Goal: Complete application form: Complete application form

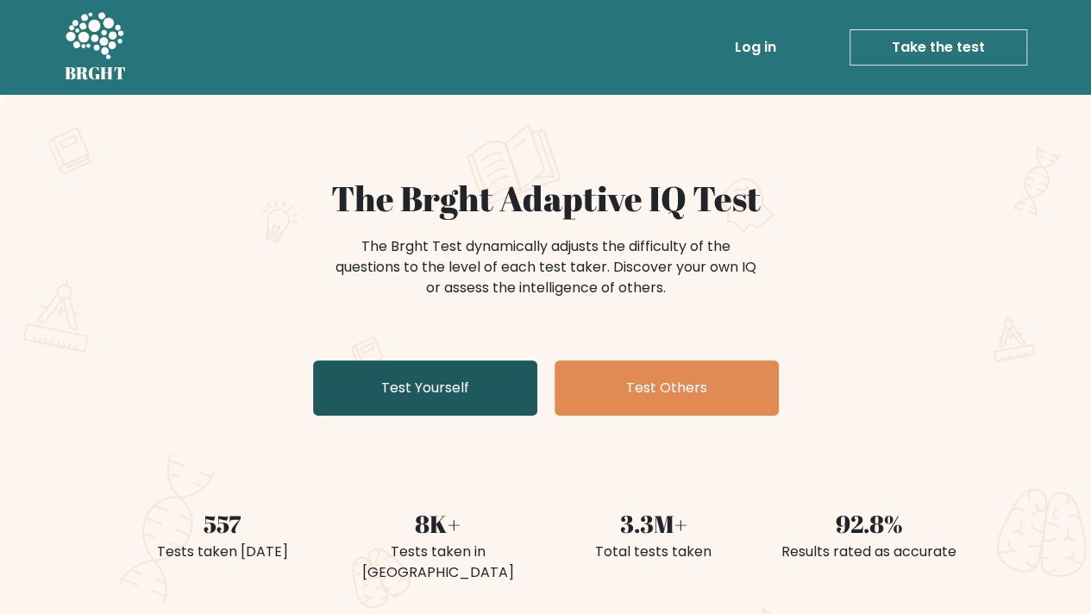
click at [428, 382] on link "Test Yourself" at bounding box center [425, 387] width 224 height 55
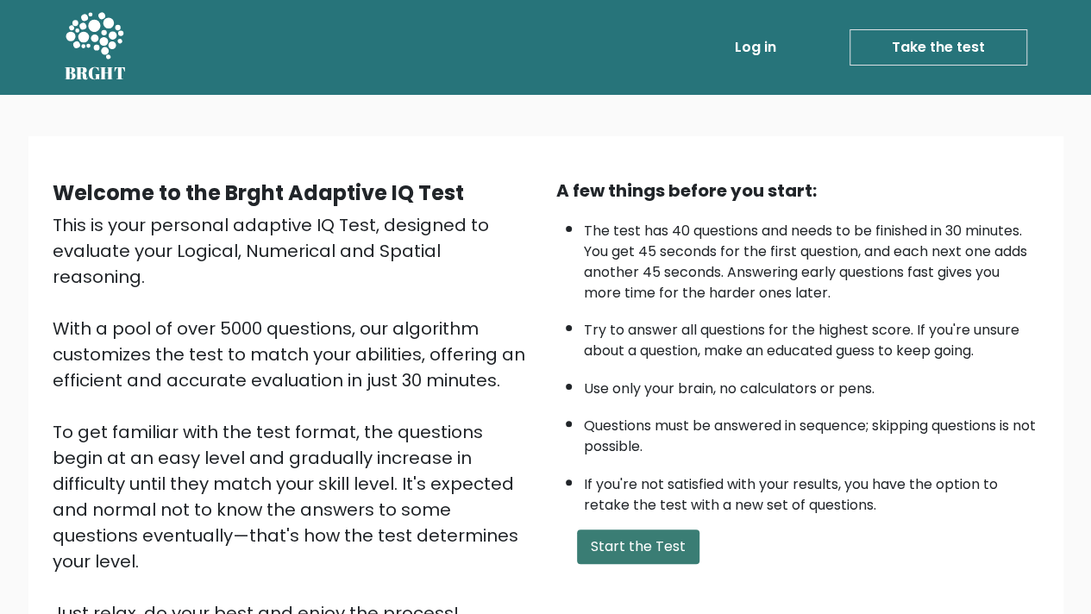
click at [656, 542] on button "Start the Test" at bounding box center [638, 546] width 122 height 34
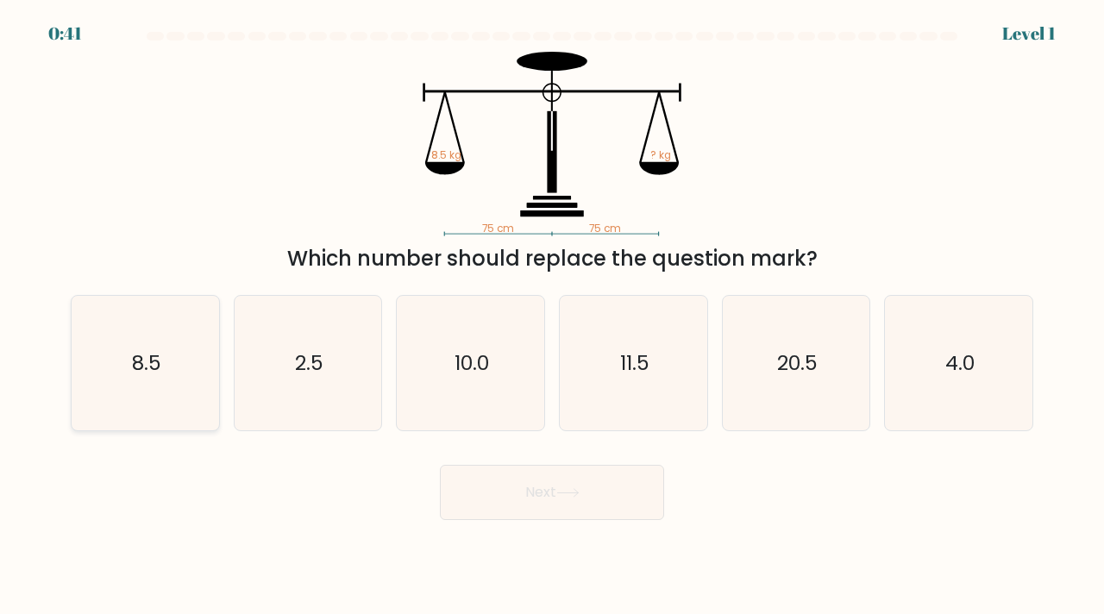
click at [150, 340] on icon "8.5" at bounding box center [145, 363] width 135 height 135
click at [552, 316] on input "a. 8.5" at bounding box center [552, 311] width 1 height 9
radio input "true"
click at [529, 456] on div "Next" at bounding box center [551, 486] width 983 height 68
click at [535, 476] on button "Next" at bounding box center [552, 492] width 224 height 55
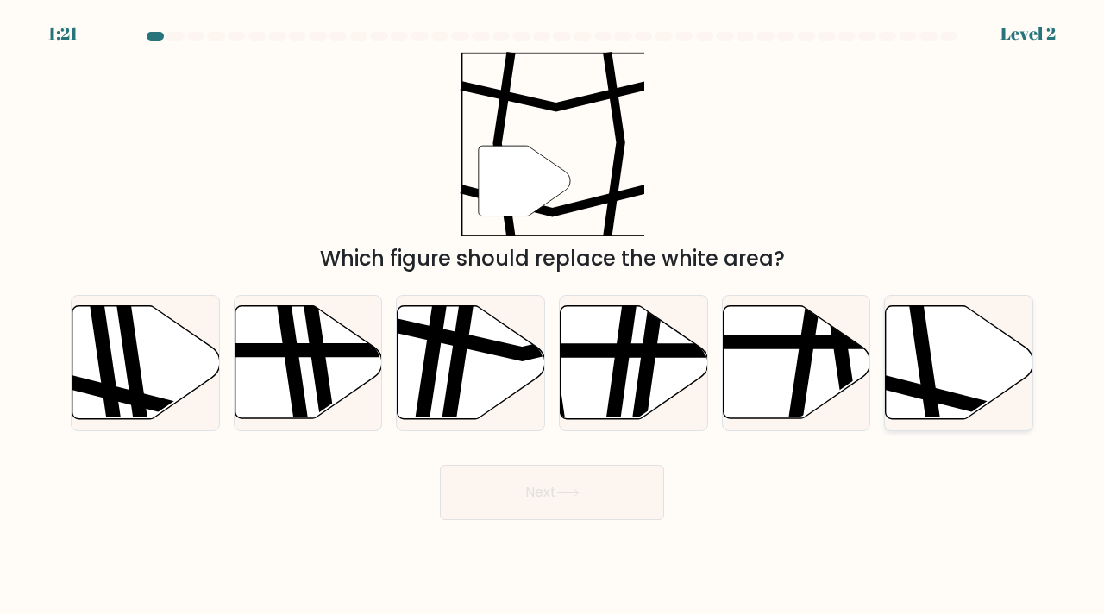
click at [945, 397] on icon at bounding box center [1006, 393] width 297 height 37
click at [553, 316] on input "f." at bounding box center [552, 311] width 1 height 9
radio input "true"
click at [465, 530] on body "1:20 Level 2" at bounding box center [552, 307] width 1104 height 614
click at [503, 508] on button "Next" at bounding box center [552, 492] width 224 height 55
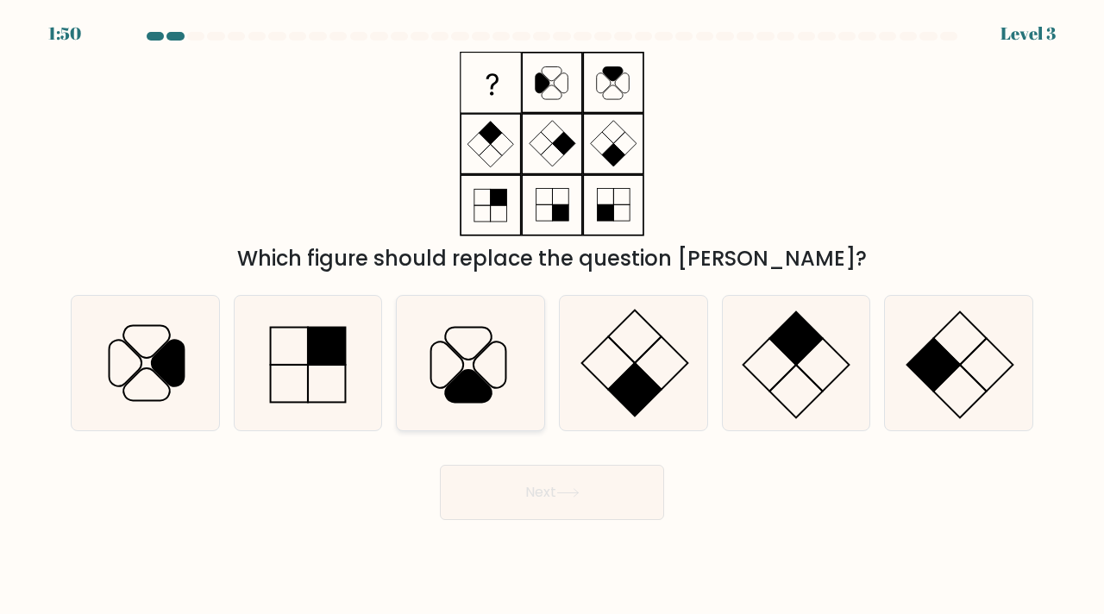
click at [477, 406] on icon at bounding box center [470, 363] width 135 height 135
click at [552, 316] on input "c." at bounding box center [552, 311] width 1 height 9
radio input "true"
click at [536, 531] on body "1:49 Level 3" at bounding box center [552, 307] width 1104 height 614
click at [531, 503] on button "Next" at bounding box center [552, 492] width 224 height 55
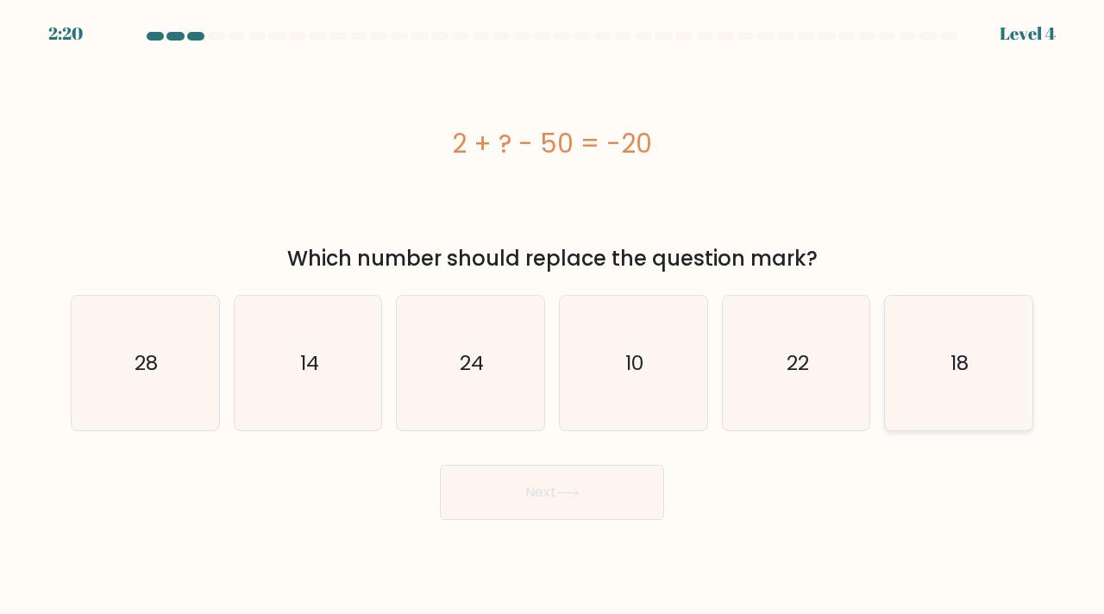
click at [955, 390] on icon "18" at bounding box center [958, 363] width 135 height 135
click at [553, 316] on input "f. 18" at bounding box center [552, 311] width 1 height 9
radio input "true"
click at [535, 516] on button "Next" at bounding box center [552, 492] width 224 height 55
click at [539, 503] on button "Next" at bounding box center [552, 492] width 224 height 55
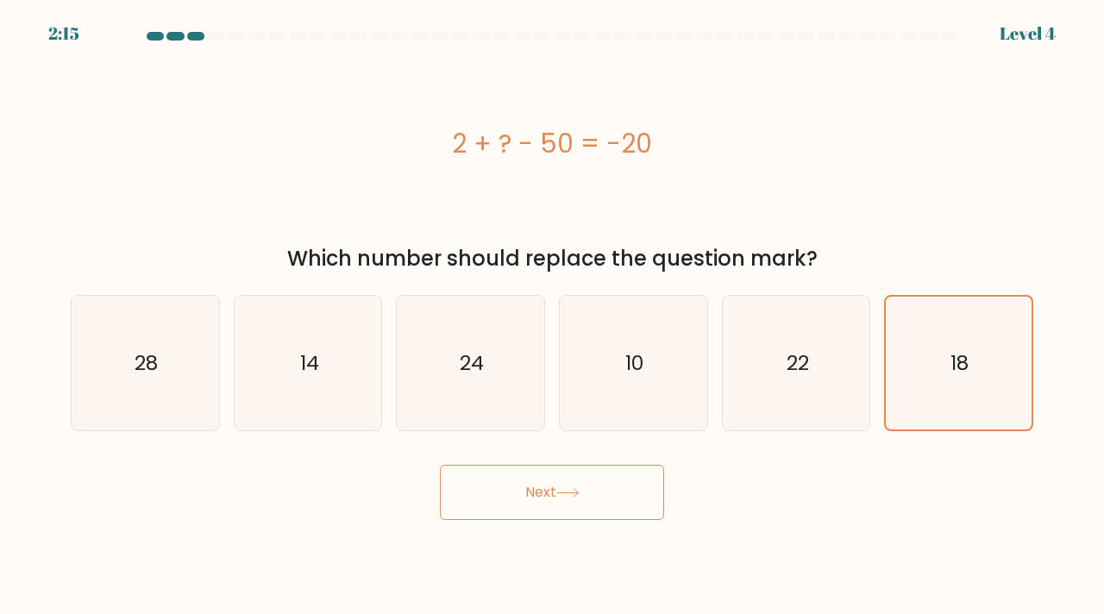
click at [542, 476] on button "Next" at bounding box center [552, 492] width 224 height 55
click at [721, 182] on div "2 + ? - 50 = -20" at bounding box center [552, 144] width 962 height 184
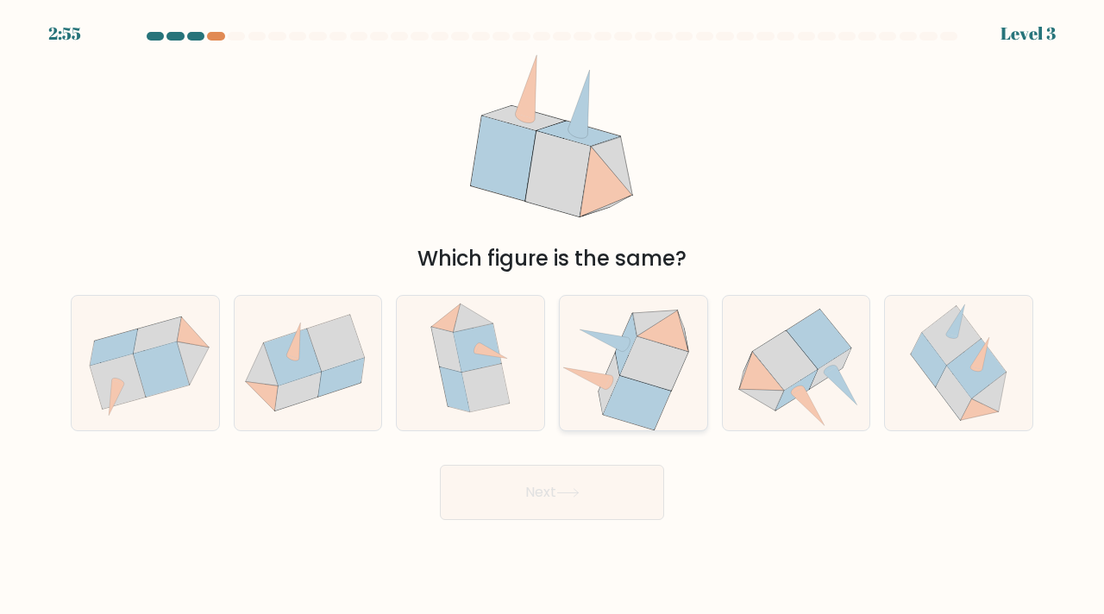
click at [641, 394] on icon at bounding box center [636, 403] width 67 height 54
click at [553, 316] on input "d." at bounding box center [552, 311] width 1 height 9
radio input "true"
click at [577, 498] on button "Next" at bounding box center [552, 492] width 224 height 55
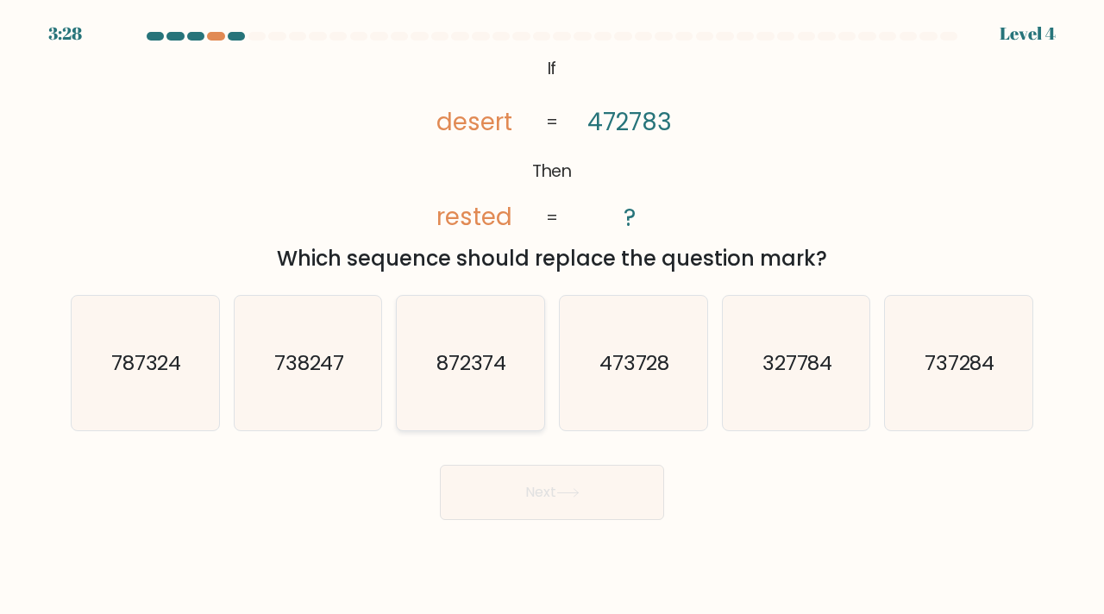
click at [461, 404] on icon "872374" at bounding box center [470, 363] width 135 height 135
click at [552, 316] on input "c. 872374" at bounding box center [552, 311] width 1 height 9
radio input "true"
click at [492, 483] on button "Next" at bounding box center [552, 492] width 224 height 55
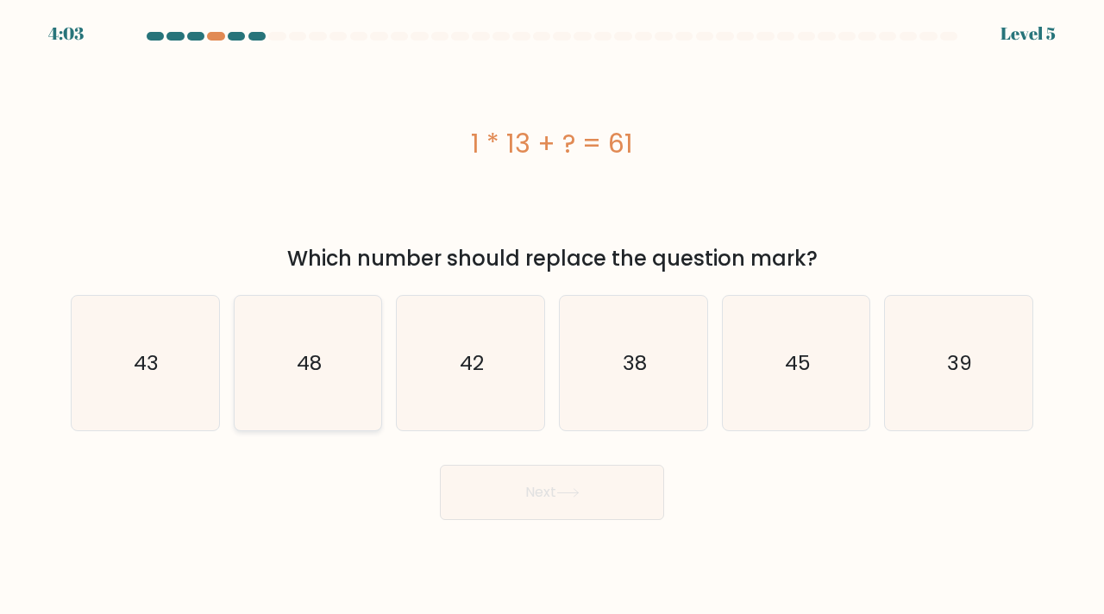
click at [349, 360] on icon "48" at bounding box center [308, 363] width 135 height 135
click at [552, 316] on input "b. 48" at bounding box center [552, 311] width 1 height 9
radio input "true"
click at [552, 499] on button "Next" at bounding box center [552, 492] width 224 height 55
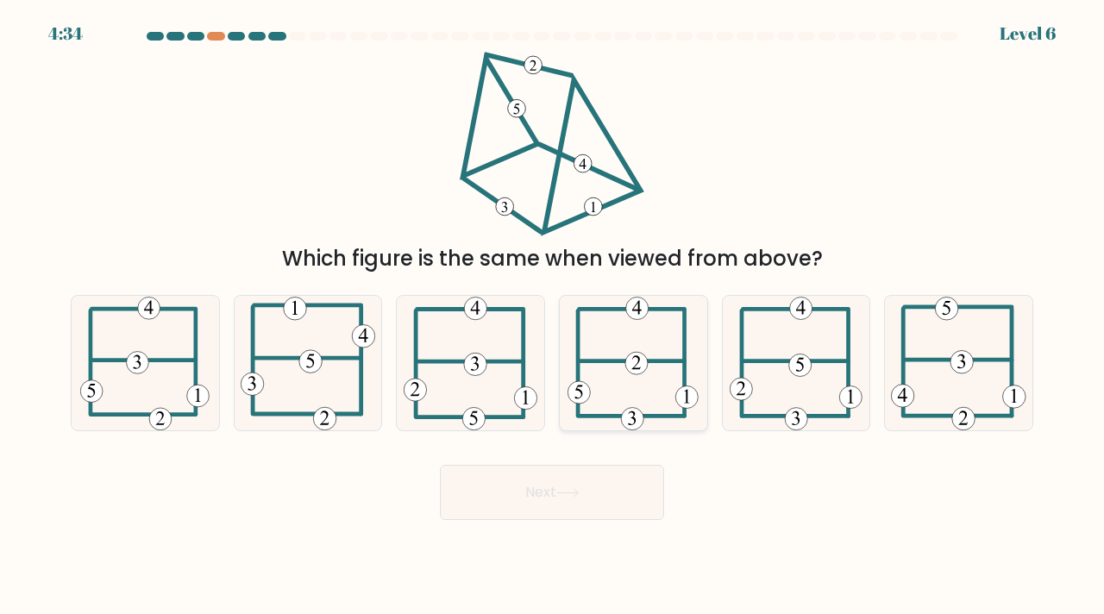
click at [647, 383] on icon at bounding box center [632, 363] width 131 height 135
click at [553, 316] on input "d." at bounding box center [552, 311] width 1 height 9
radio input "true"
click at [615, 492] on button "Next" at bounding box center [552, 492] width 224 height 55
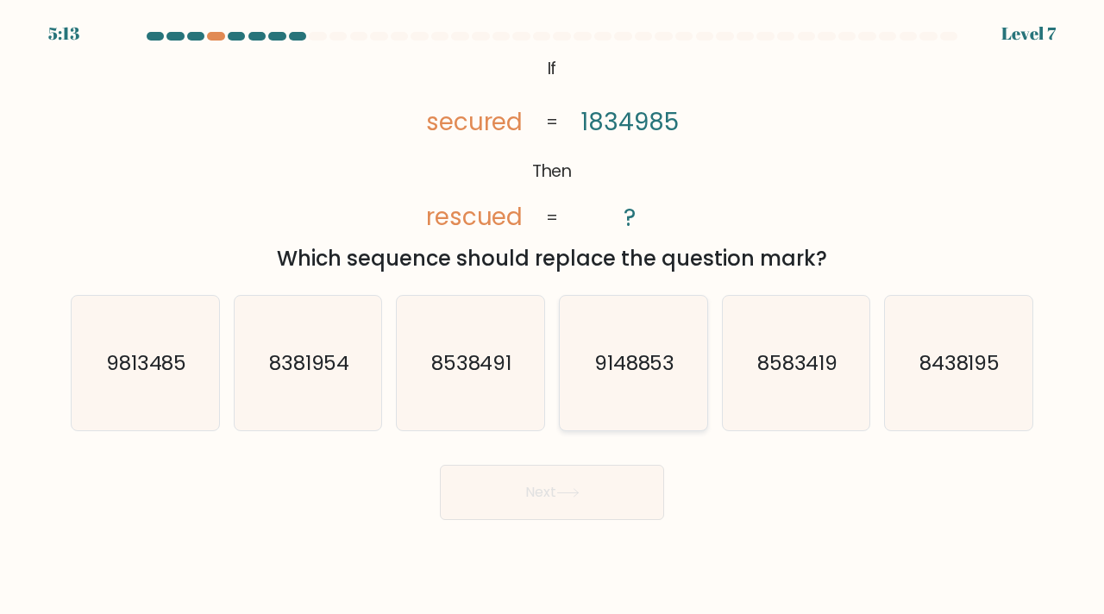
click at [646, 384] on icon "9148853" at bounding box center [633, 363] width 135 height 135
click at [553, 316] on input "d. 9148853" at bounding box center [552, 311] width 1 height 9
radio input "true"
click at [185, 363] on text "9813485" at bounding box center [146, 362] width 81 height 28
click at [552, 316] on input "a. 9813485" at bounding box center [552, 311] width 1 height 9
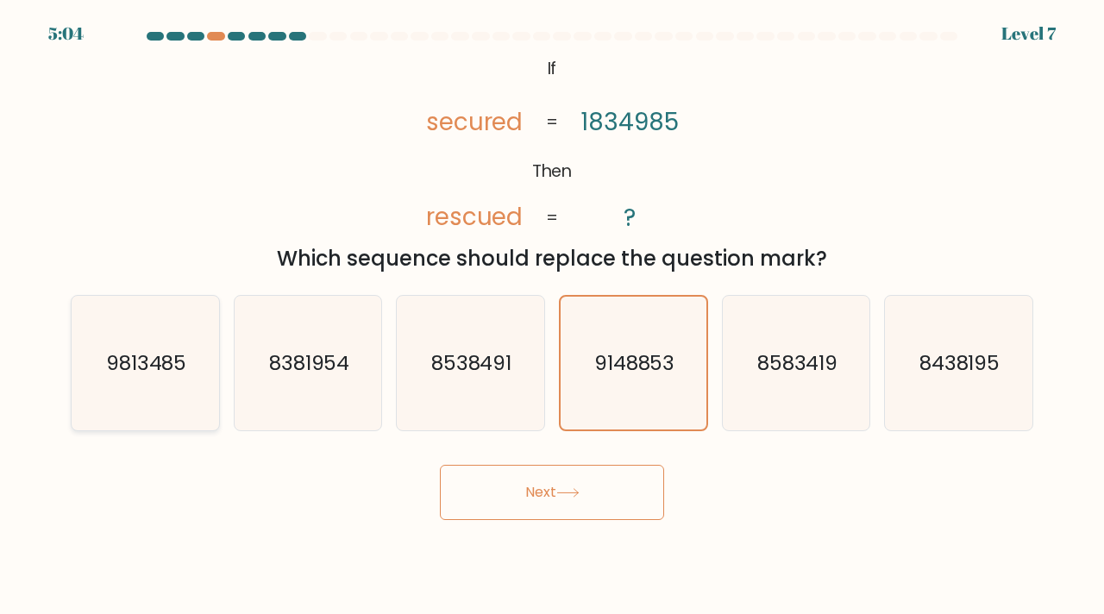
radio input "true"
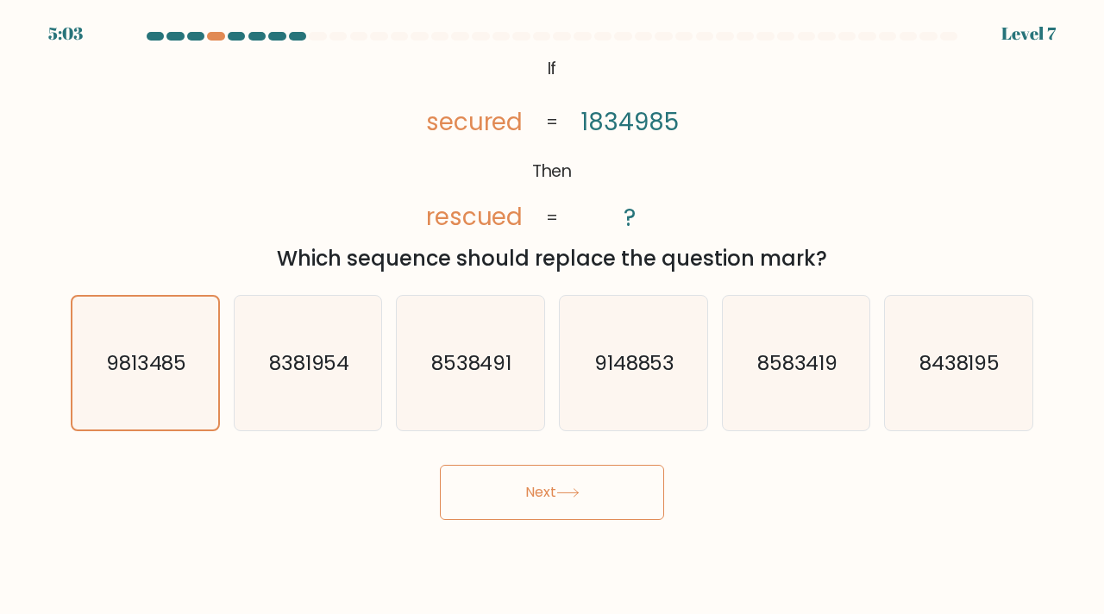
click at [478, 501] on button "Next" at bounding box center [552, 492] width 224 height 55
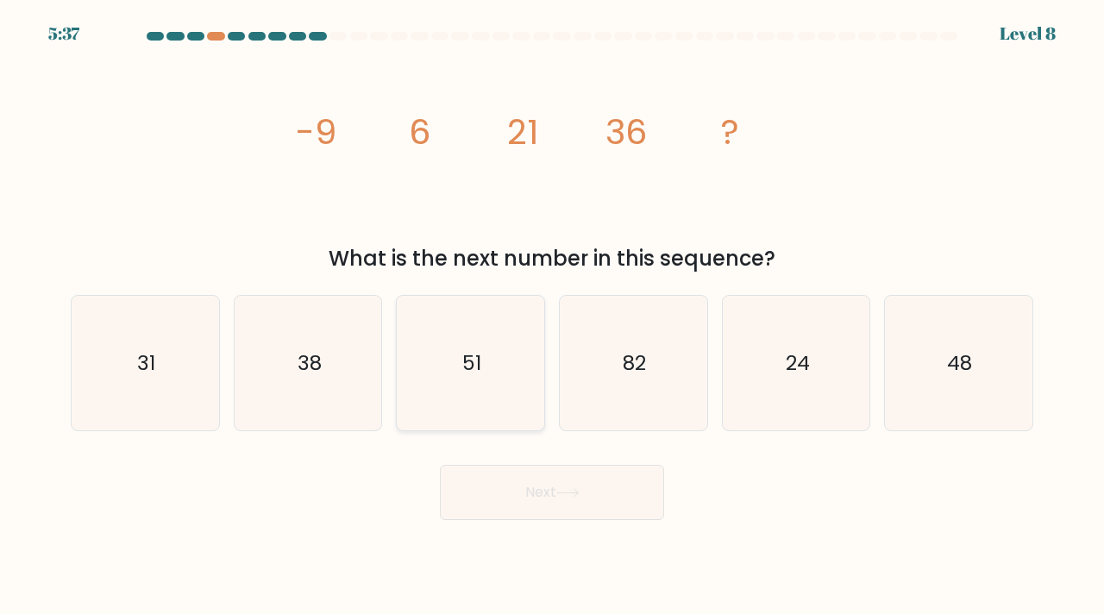
click at [495, 402] on icon "51" at bounding box center [470, 363] width 135 height 135
click at [552, 316] on input "c. 51" at bounding box center [552, 311] width 1 height 9
radio input "true"
click at [522, 473] on button "Next" at bounding box center [552, 492] width 224 height 55
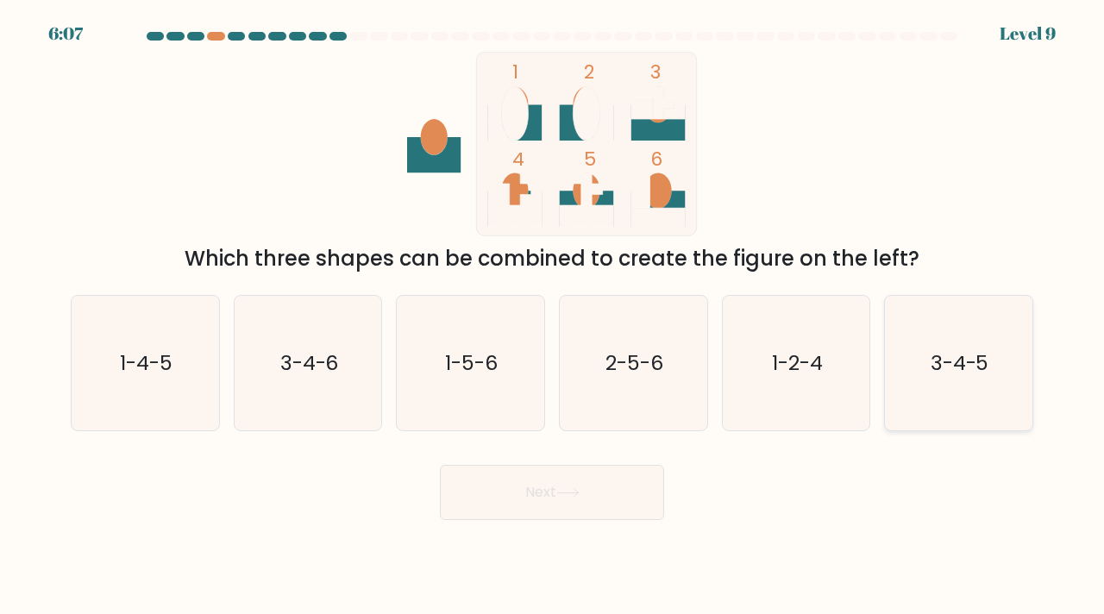
click at [1024, 396] on icon "3-4-5" at bounding box center [958, 363] width 135 height 135
click at [553, 316] on input "f. 3-4-5" at bounding box center [552, 311] width 1 height 9
radio input "true"
click at [624, 462] on div "Next" at bounding box center [551, 486] width 983 height 68
click at [621, 478] on button "Next" at bounding box center [552, 492] width 224 height 55
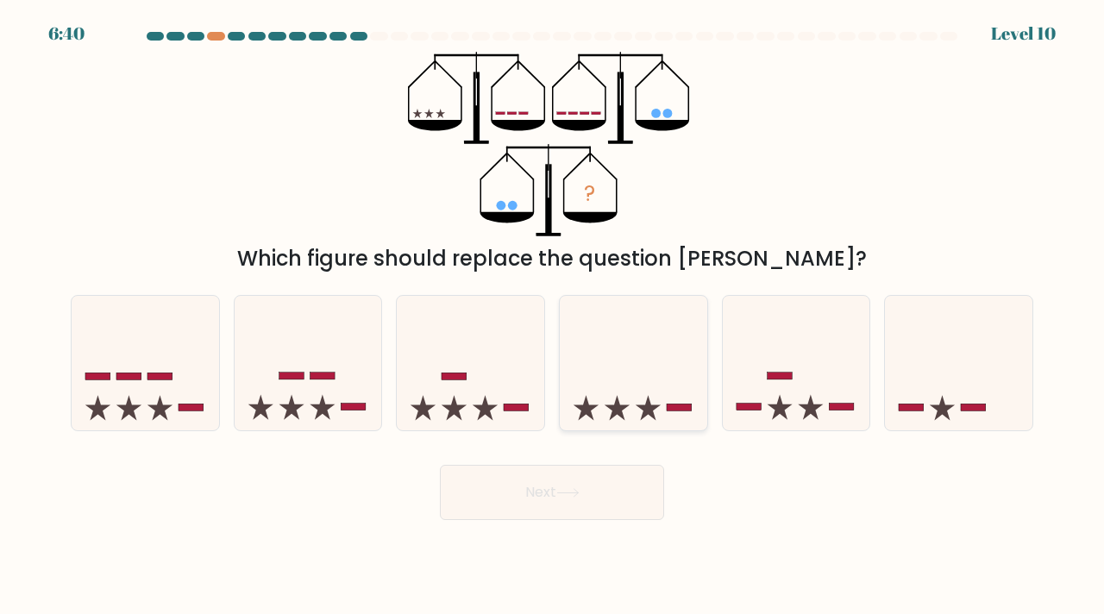
click at [673, 397] on icon at bounding box center [633, 363] width 147 height 122
click at [553, 316] on input "d." at bounding box center [552, 311] width 1 height 9
radio input "true"
click at [544, 491] on button "Next" at bounding box center [552, 492] width 224 height 55
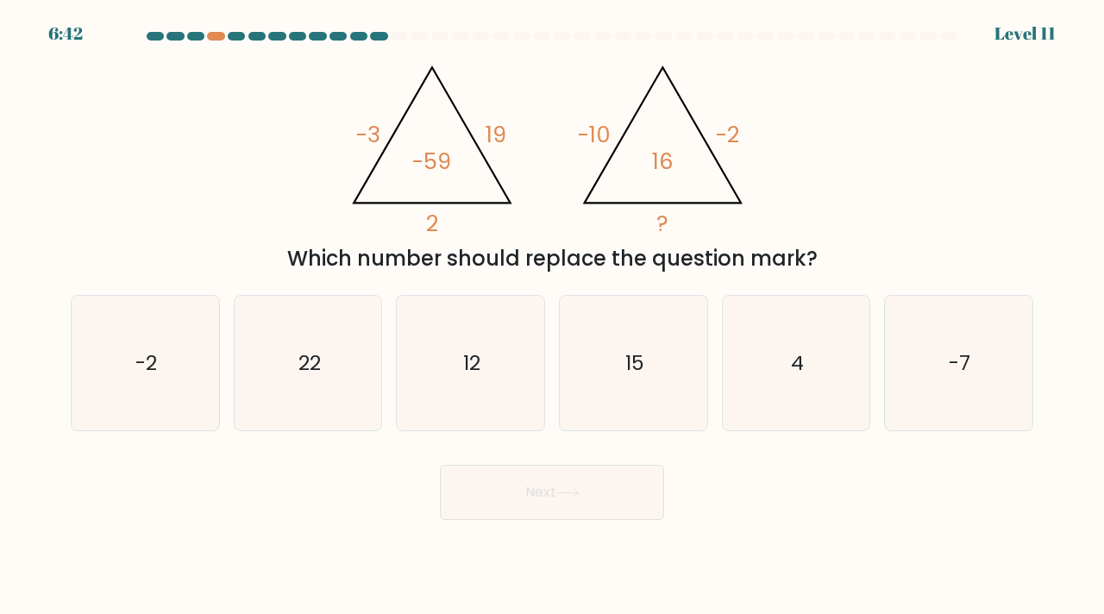
click at [417, 558] on body "6:42 Level 11" at bounding box center [552, 307] width 1104 height 614
click at [779, 376] on icon "4" at bounding box center [795, 363] width 135 height 135
click at [553, 316] on input "e. 4" at bounding box center [552, 311] width 1 height 9
radio input "true"
click at [562, 499] on button "Next" at bounding box center [552, 492] width 224 height 55
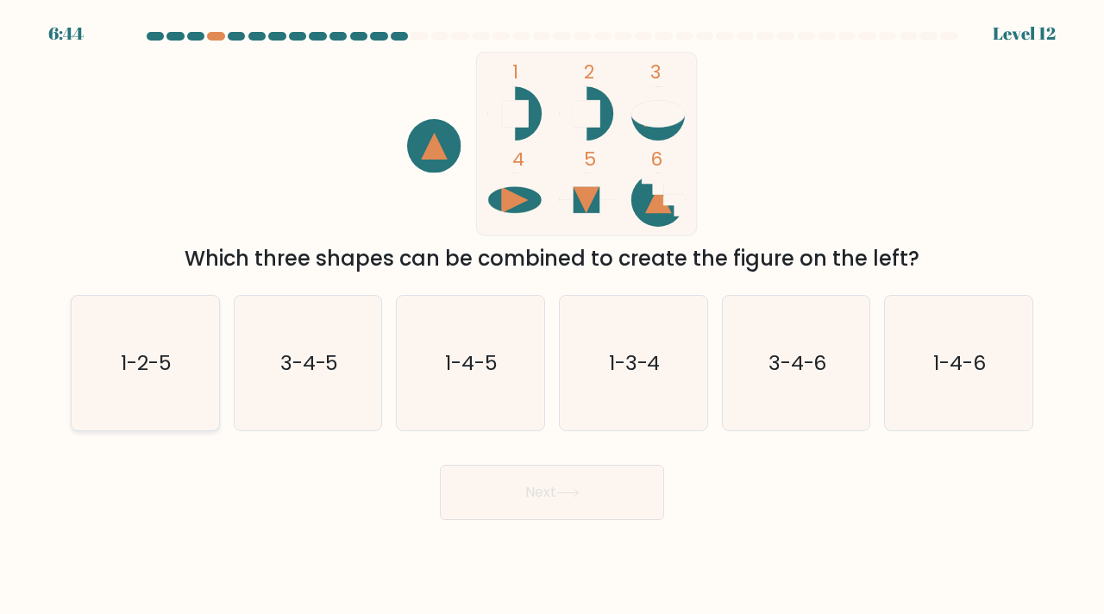
click at [140, 380] on icon "1-2-5" at bounding box center [145, 363] width 135 height 135
click at [552, 316] on input "a. 1-2-5" at bounding box center [552, 311] width 1 height 9
radio input "true"
click at [480, 467] on button "Next" at bounding box center [552, 492] width 224 height 55
click at [526, 492] on button "Next" at bounding box center [552, 492] width 224 height 55
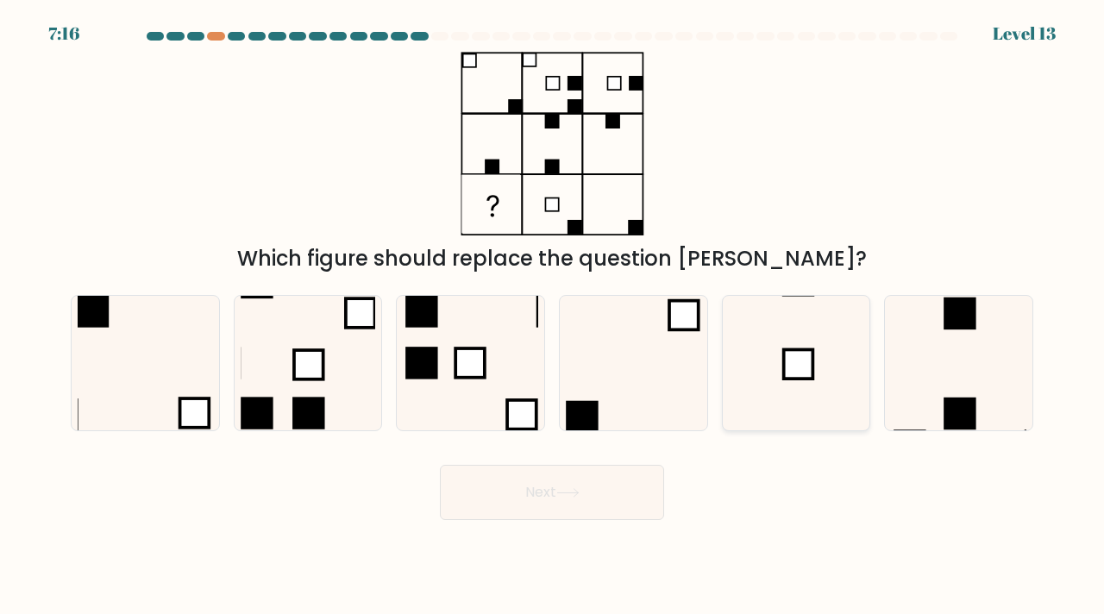
click at [822, 372] on icon at bounding box center [795, 363] width 135 height 135
click at [553, 316] on input "e." at bounding box center [552, 311] width 1 height 9
radio input "true"
click at [545, 502] on button "Next" at bounding box center [552, 492] width 224 height 55
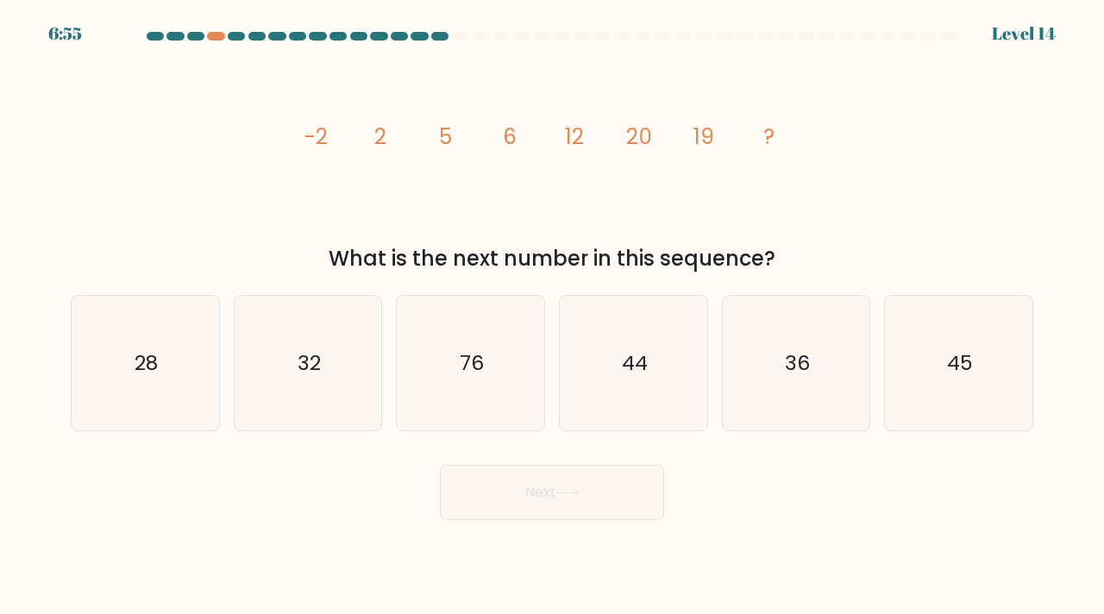
click at [504, 284] on div "a. 28 b. 32 c." at bounding box center [552, 356] width 976 height 151
click at [443, 418] on icon "76" at bounding box center [470, 363] width 135 height 135
click at [552, 316] on input "c. 76" at bounding box center [552, 311] width 1 height 9
radio input "true"
click at [557, 511] on button "Next" at bounding box center [552, 492] width 224 height 55
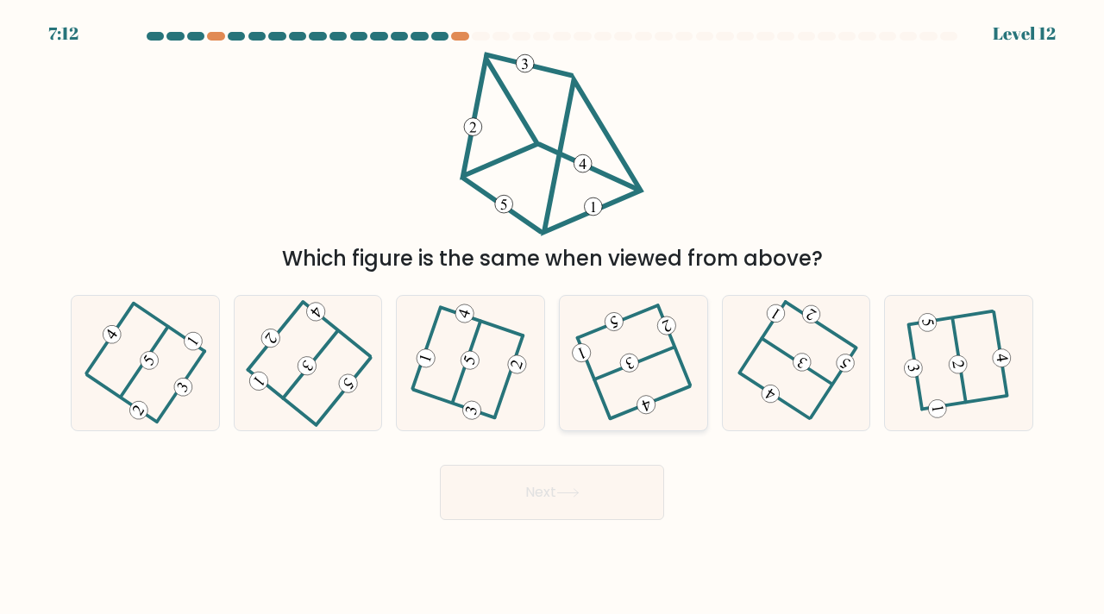
click at [618, 338] on icon at bounding box center [633, 363] width 108 height 108
click at [553, 316] on input "d." at bounding box center [552, 311] width 1 height 9
radio input "true"
click at [539, 543] on body "7:11 Level 12" at bounding box center [552, 307] width 1104 height 614
click at [557, 516] on button "Next" at bounding box center [552, 492] width 224 height 55
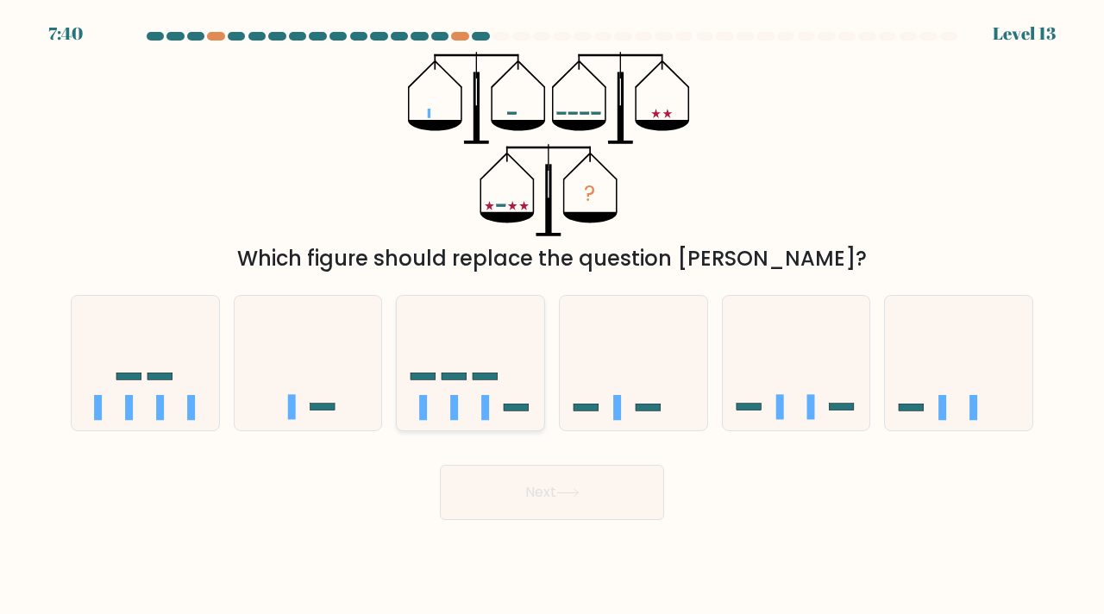
click at [478, 385] on icon at bounding box center [470, 363] width 147 height 122
click at [552, 316] on input "c." at bounding box center [552, 311] width 1 height 9
radio input "true"
click at [507, 516] on button "Next" at bounding box center [552, 492] width 224 height 55
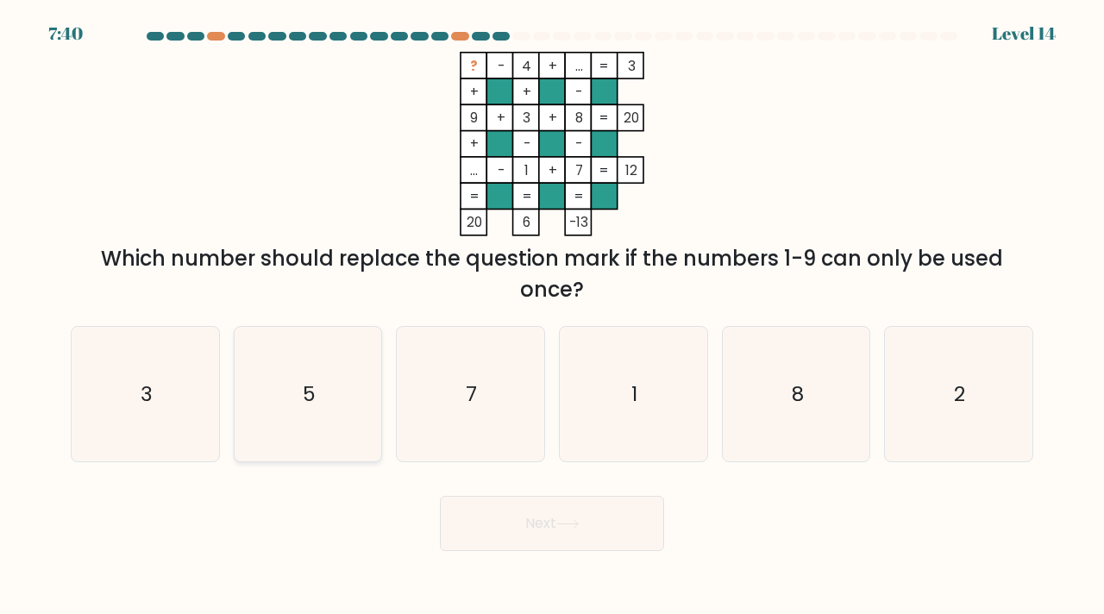
click at [299, 441] on icon "5" at bounding box center [308, 394] width 135 height 135
click at [552, 316] on input "b. 5" at bounding box center [552, 311] width 1 height 9
radio input "true"
click at [584, 510] on button "Next" at bounding box center [552, 523] width 224 height 55
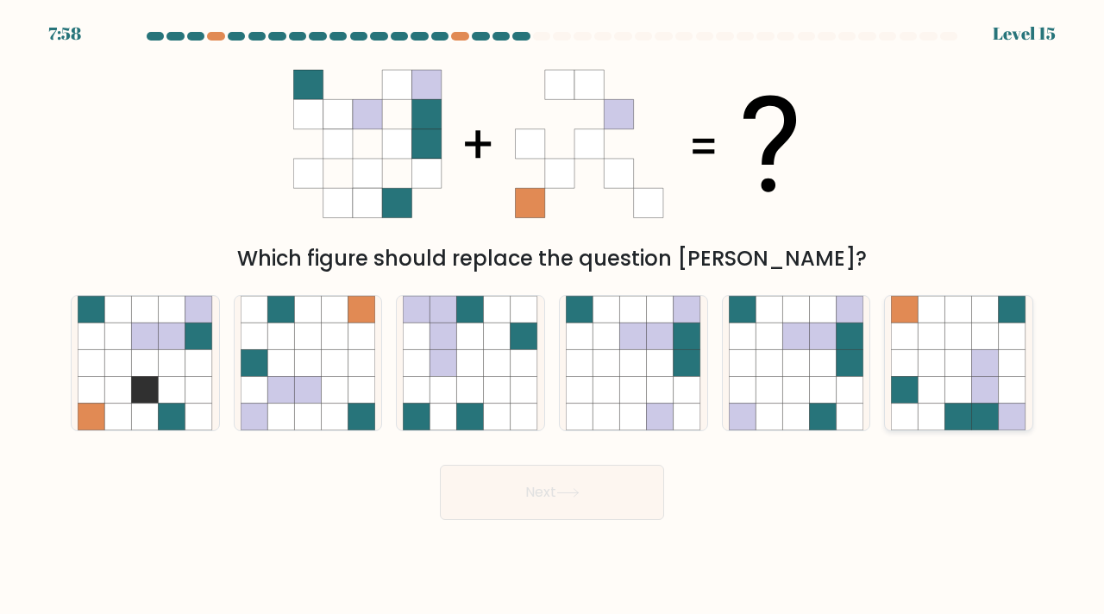
click at [1019, 398] on icon at bounding box center [1011, 390] width 27 height 27
click at [553, 316] on input "f." at bounding box center [552, 311] width 1 height 9
radio input "true"
click at [636, 511] on button "Next" at bounding box center [552, 492] width 224 height 55
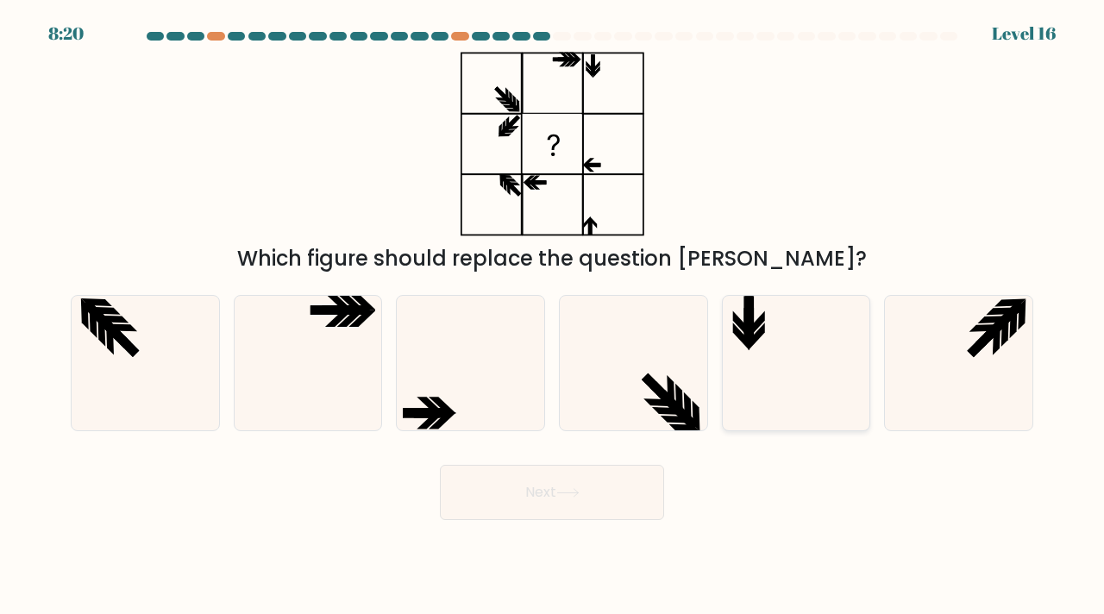
click at [786, 368] on icon at bounding box center [795, 363] width 135 height 135
click at [553, 316] on input "e." at bounding box center [552, 311] width 1 height 9
radio input "true"
click at [574, 478] on button "Next" at bounding box center [552, 492] width 224 height 55
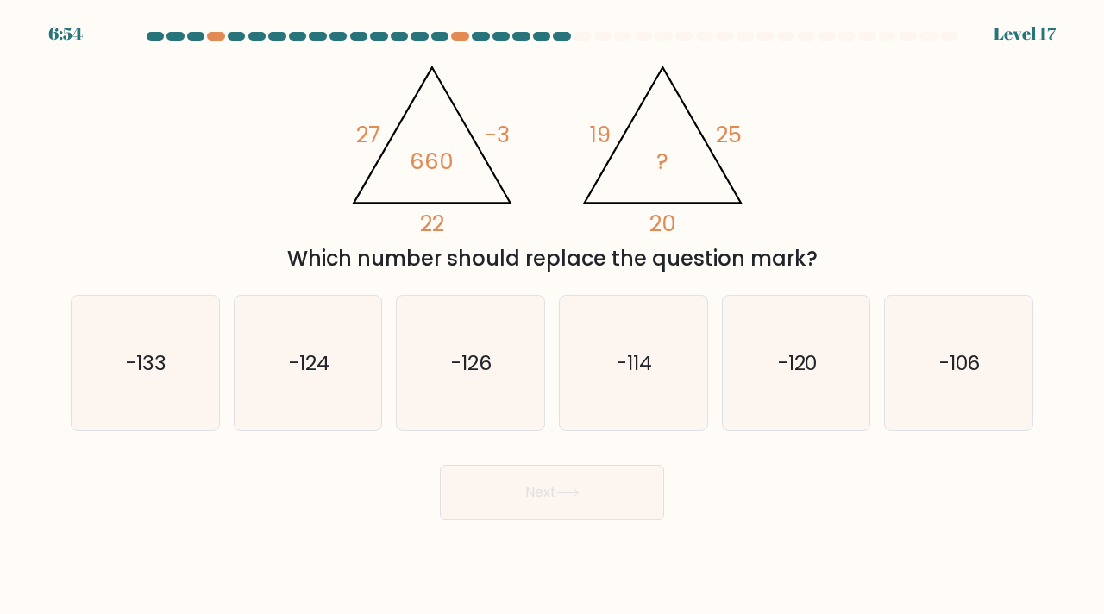
click at [375, 523] on body "6:54 Level 17" at bounding box center [552, 307] width 1104 height 614
click at [743, 528] on body "6:01 Level 17" at bounding box center [552, 307] width 1104 height 614
click at [750, 385] on icon "-120" at bounding box center [795, 363] width 135 height 135
click at [553, 316] on input "e. -120" at bounding box center [552, 311] width 1 height 9
radio input "true"
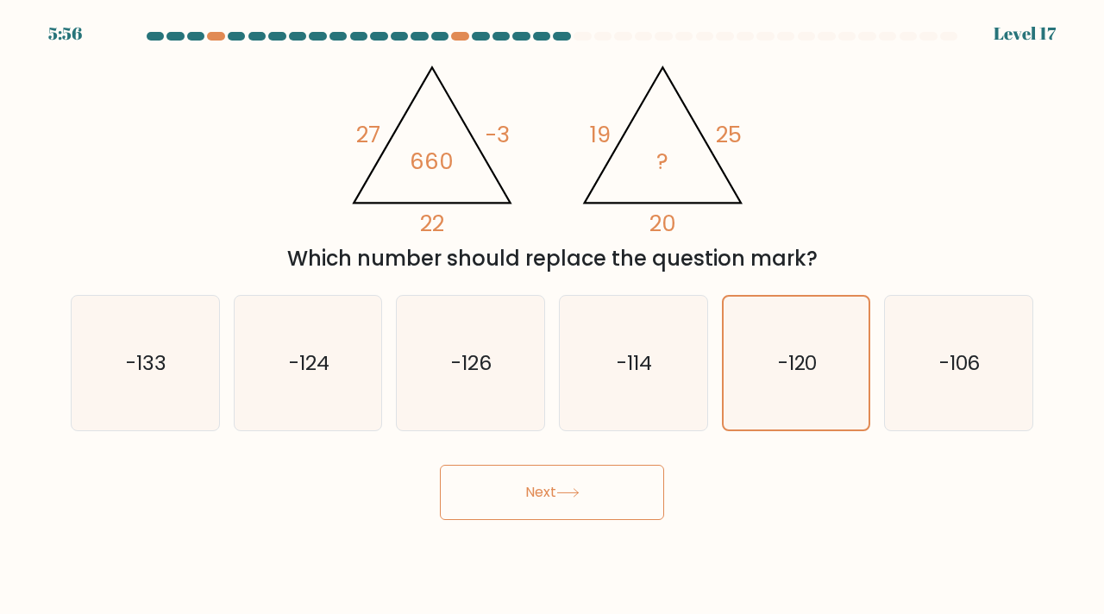
click at [602, 497] on button "Next" at bounding box center [552, 492] width 224 height 55
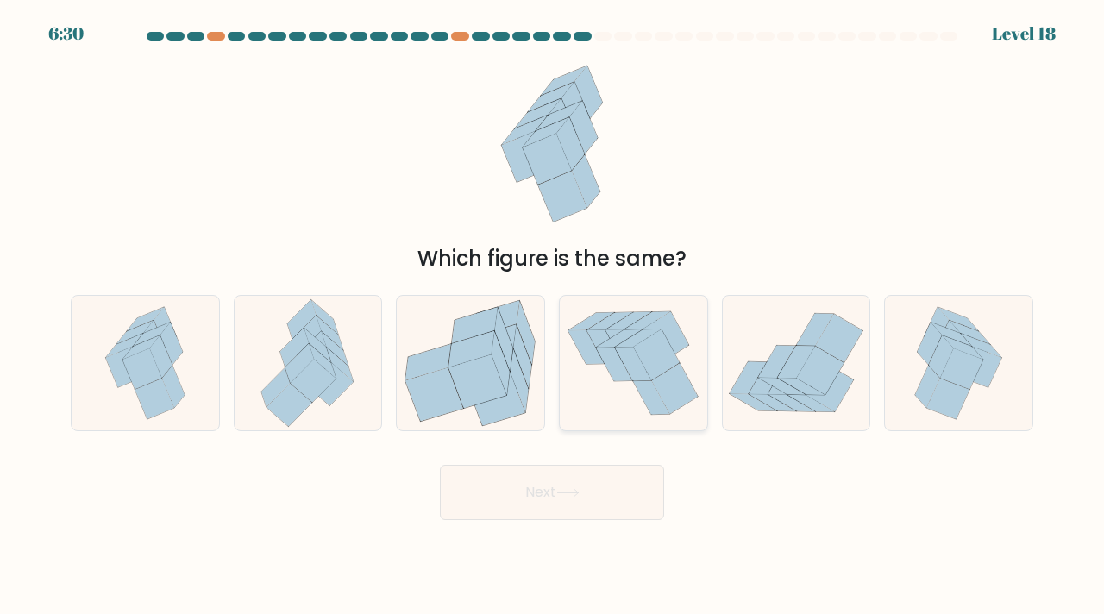
click at [656, 361] on icon at bounding box center [657, 354] width 47 height 51
click at [553, 316] on input "d." at bounding box center [552, 311] width 1 height 9
radio input "true"
click at [578, 508] on button "Next" at bounding box center [552, 492] width 224 height 55
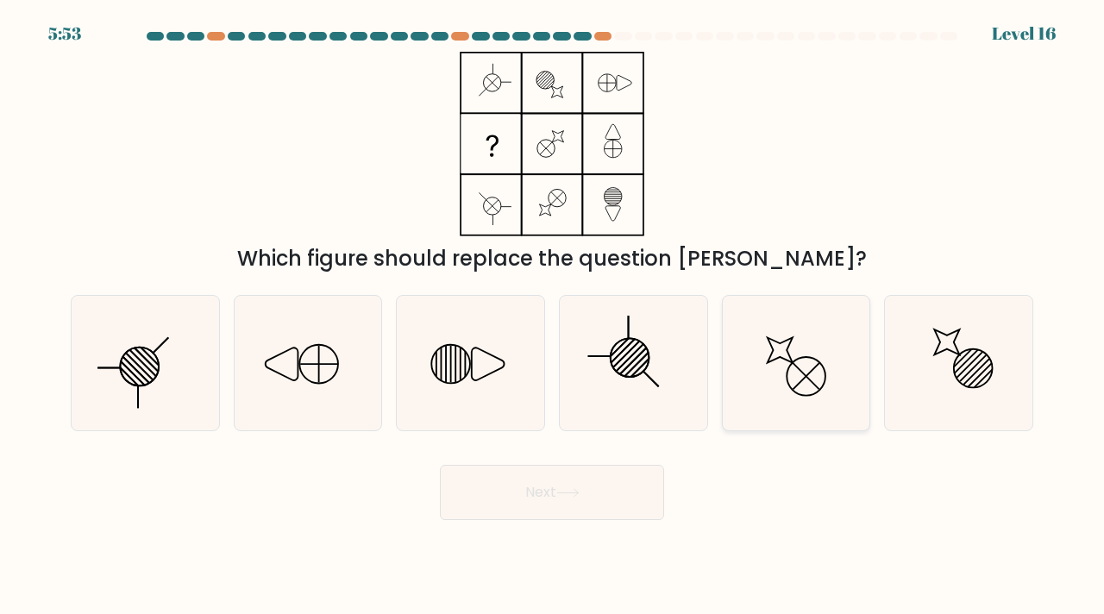
click at [829, 410] on icon at bounding box center [795, 363] width 135 height 135
click at [553, 316] on input "e." at bounding box center [552, 311] width 1 height 9
radio input "true"
click at [640, 504] on button "Next" at bounding box center [552, 492] width 224 height 55
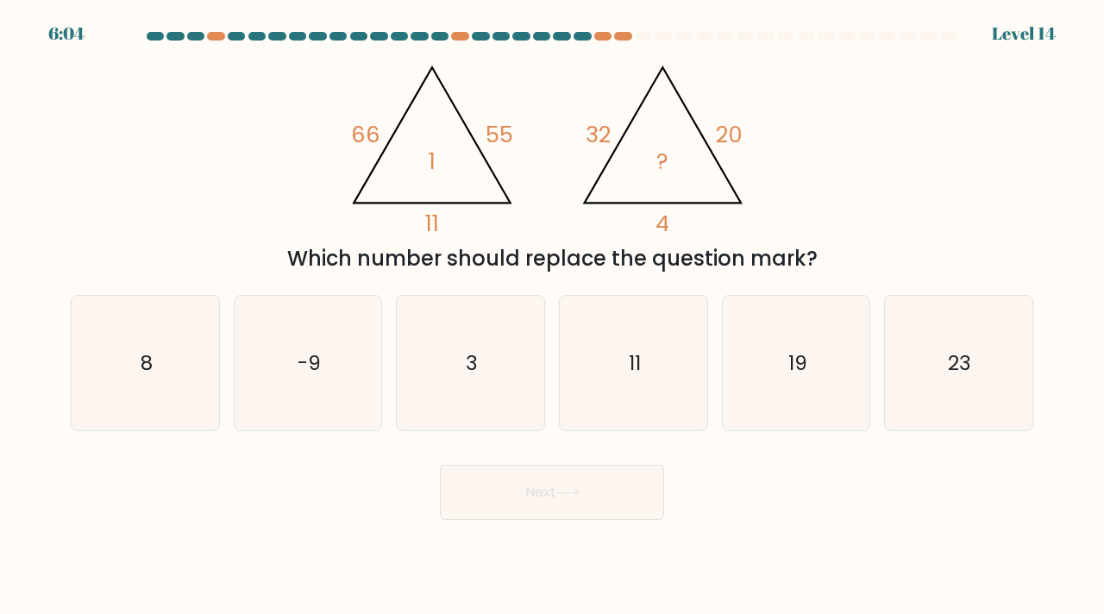
click at [625, 201] on icon "@import url('https://fonts.googleapis.com/css?family=Abril+Fatface:400,100,100i…" at bounding box center [551, 144] width 423 height 184
click at [488, 356] on icon "3" at bounding box center [470, 363] width 135 height 135
click at [552, 316] on input "c. 3" at bounding box center [552, 311] width 1 height 9
radio input "true"
click at [545, 483] on button "Next" at bounding box center [552, 492] width 224 height 55
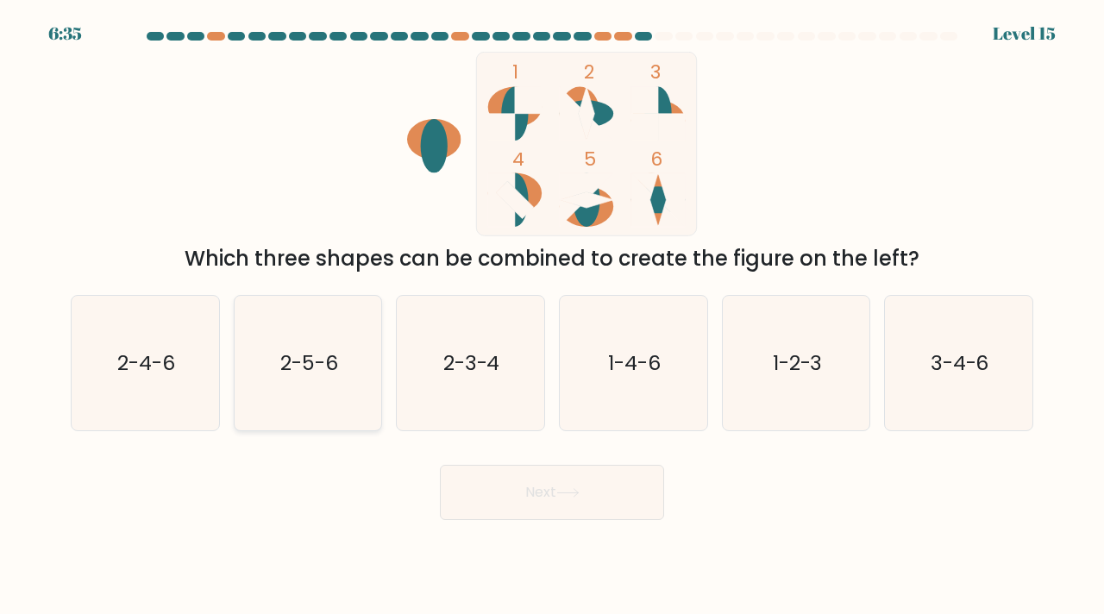
click at [283, 382] on icon "2-5-6" at bounding box center [308, 363] width 135 height 135
click at [552, 316] on input "b. 2-5-6" at bounding box center [552, 311] width 1 height 9
radio input "true"
click at [579, 502] on button "Next" at bounding box center [552, 492] width 224 height 55
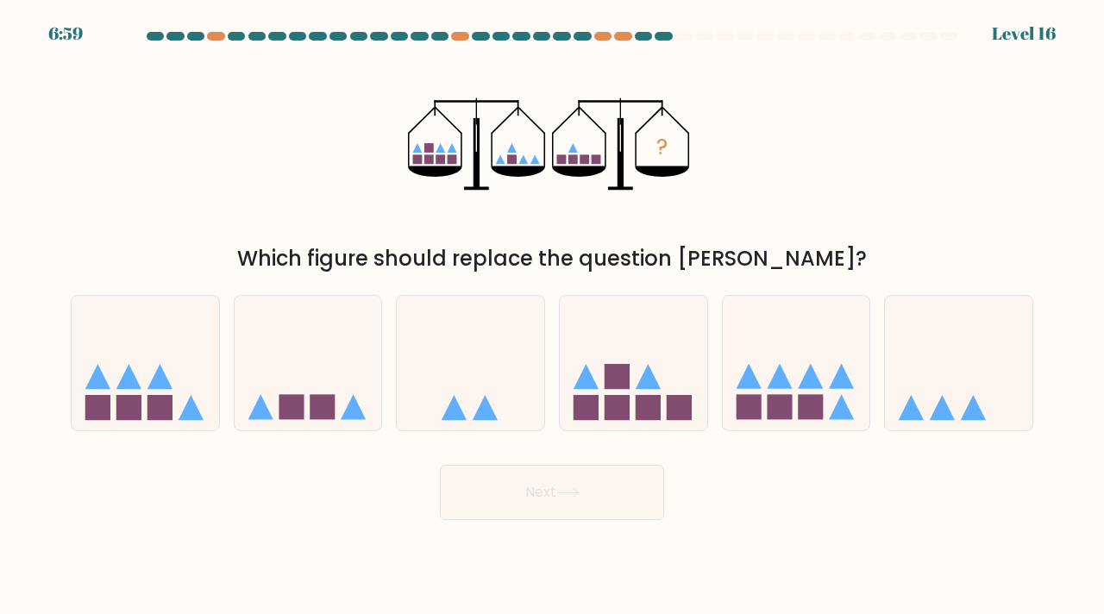
click at [491, 440] on form at bounding box center [552, 276] width 1104 height 488
click at [483, 417] on icon at bounding box center [484, 407] width 25 height 25
click at [552, 316] on input "c." at bounding box center [552, 311] width 1 height 9
radio input "true"
click at [521, 500] on button "Next" at bounding box center [552, 492] width 224 height 55
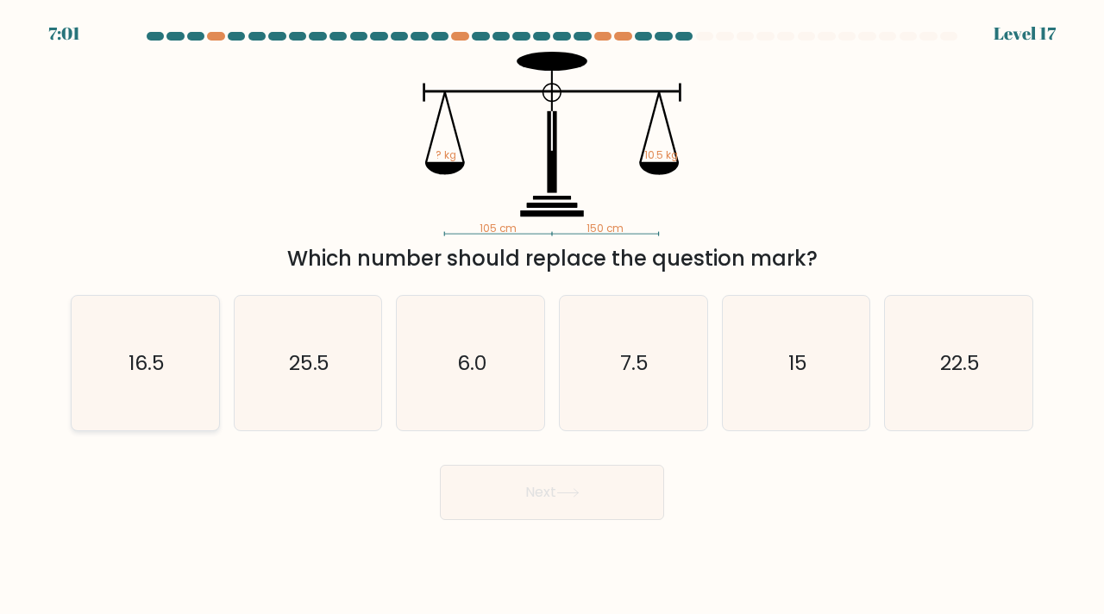
click at [177, 334] on icon "16.5" at bounding box center [145, 363] width 135 height 135
click at [552, 316] on input "a. 16.5" at bounding box center [552, 311] width 1 height 9
radio input "true"
click at [474, 491] on button "Next" at bounding box center [552, 492] width 224 height 55
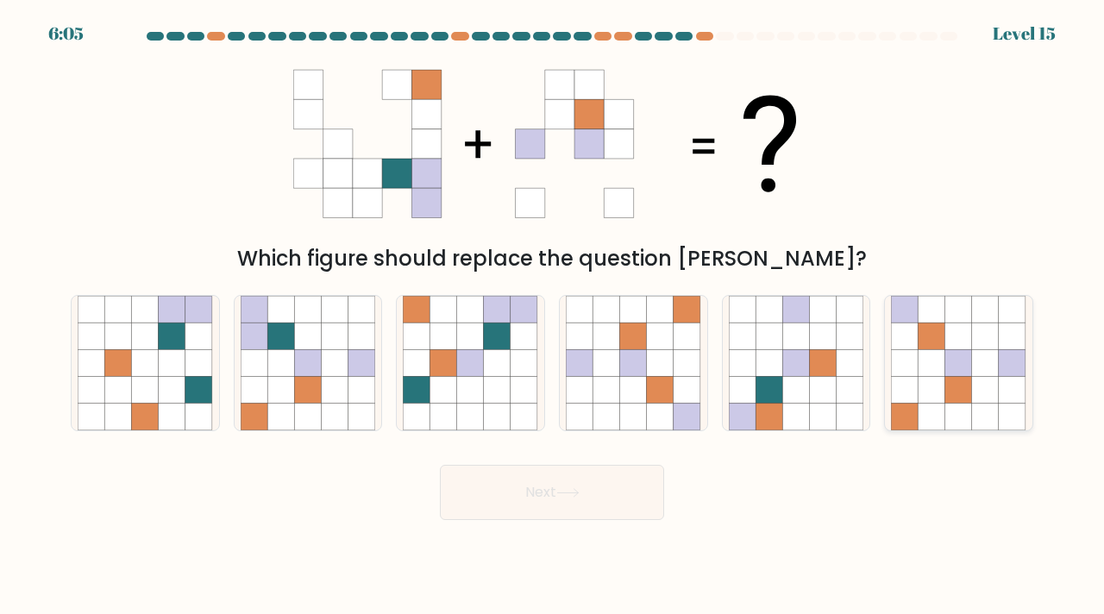
click at [960, 385] on icon at bounding box center [958, 390] width 27 height 27
click at [553, 316] on input "f." at bounding box center [552, 311] width 1 height 9
radio input "true"
click at [671, 511] on div "Next" at bounding box center [551, 486] width 983 height 68
click at [640, 494] on button "Next" at bounding box center [552, 492] width 224 height 55
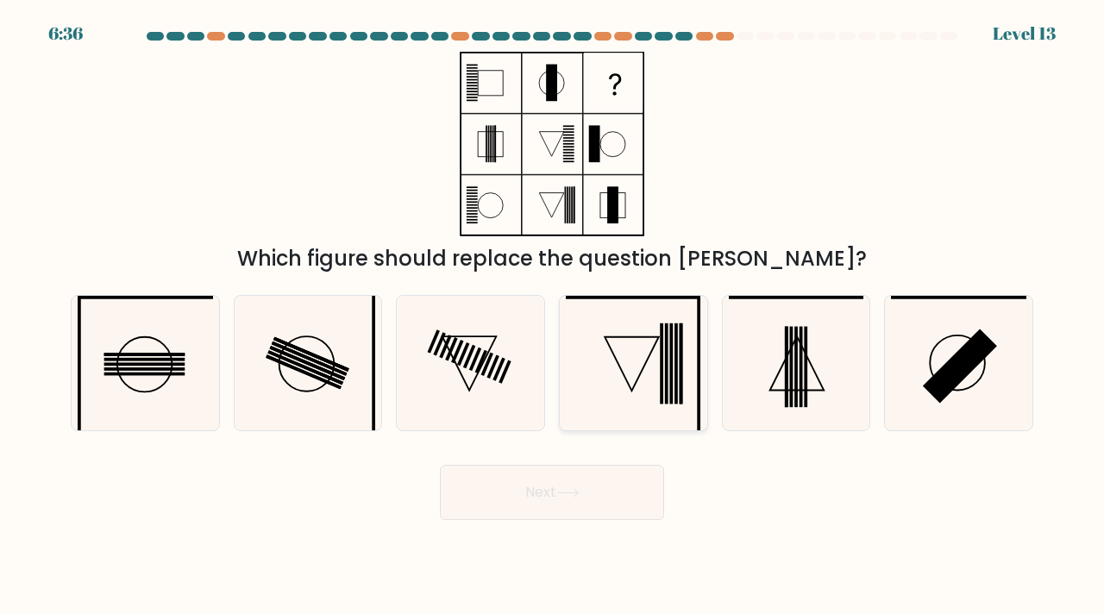
click at [676, 372] on rect at bounding box center [676, 363] width 3 height 81
click at [553, 316] on input "d." at bounding box center [552, 311] width 1 height 9
radio input "true"
click at [569, 504] on button "Next" at bounding box center [552, 492] width 224 height 55
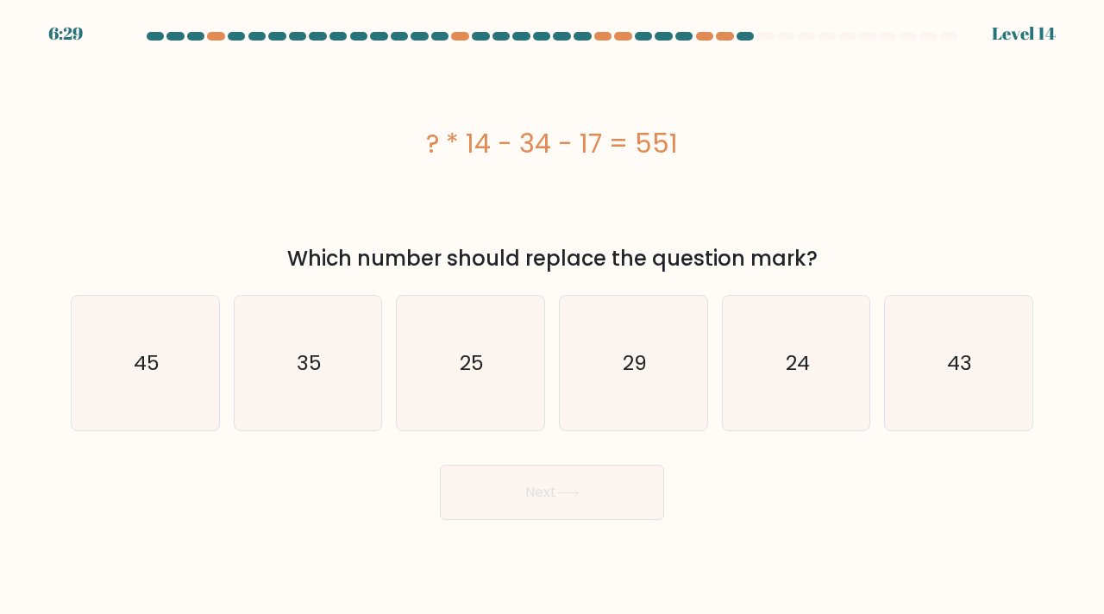
click at [421, 534] on body "6:29 Level 14" at bounding box center [552, 307] width 1104 height 614
click at [963, 324] on icon "43" at bounding box center [958, 363] width 135 height 135
click at [553, 316] on input "f. 43" at bounding box center [552, 311] width 1 height 9
radio input "true"
click at [628, 503] on button "Next" at bounding box center [552, 492] width 224 height 55
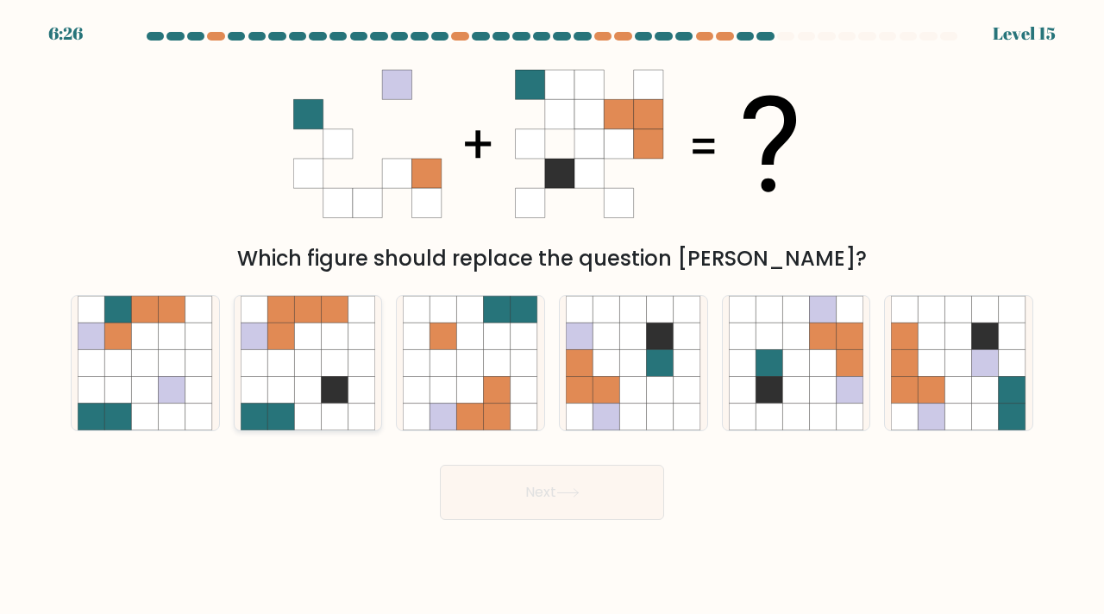
click at [290, 349] on icon at bounding box center [280, 362] width 27 height 27
click at [552, 316] on input "b." at bounding box center [552, 311] width 1 height 9
radio input "true"
click at [552, 511] on button "Next" at bounding box center [552, 492] width 224 height 55
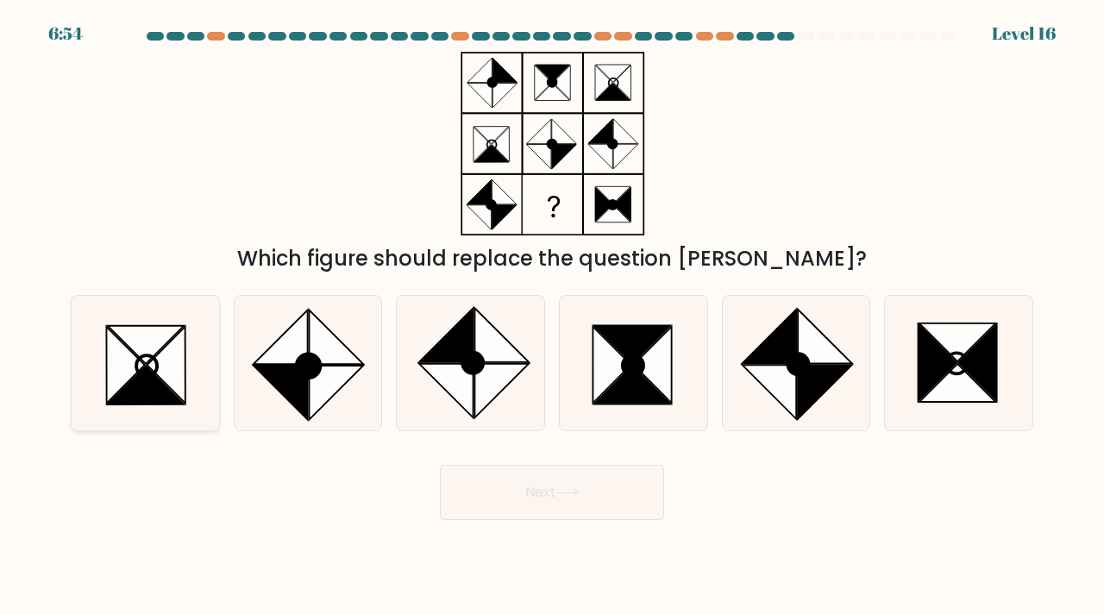
click at [128, 366] on icon at bounding box center [126, 365] width 39 height 77
click at [552, 316] on input "a." at bounding box center [552, 311] width 1 height 9
radio input "true"
click at [918, 376] on icon at bounding box center [937, 362] width 38 height 77
click at [553, 316] on input "f." at bounding box center [552, 311] width 1 height 9
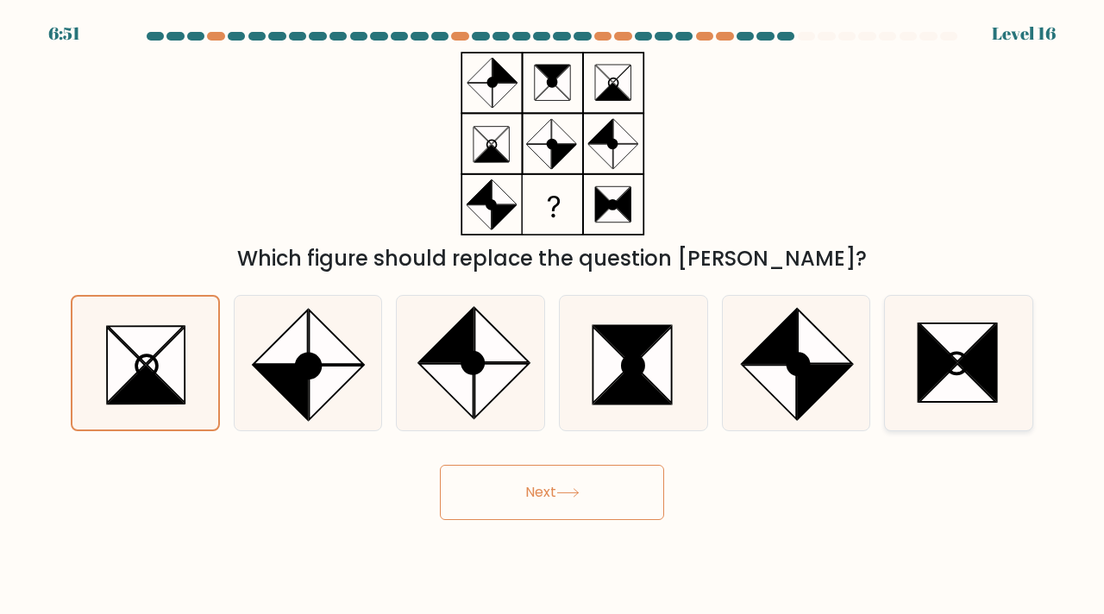
radio input "true"
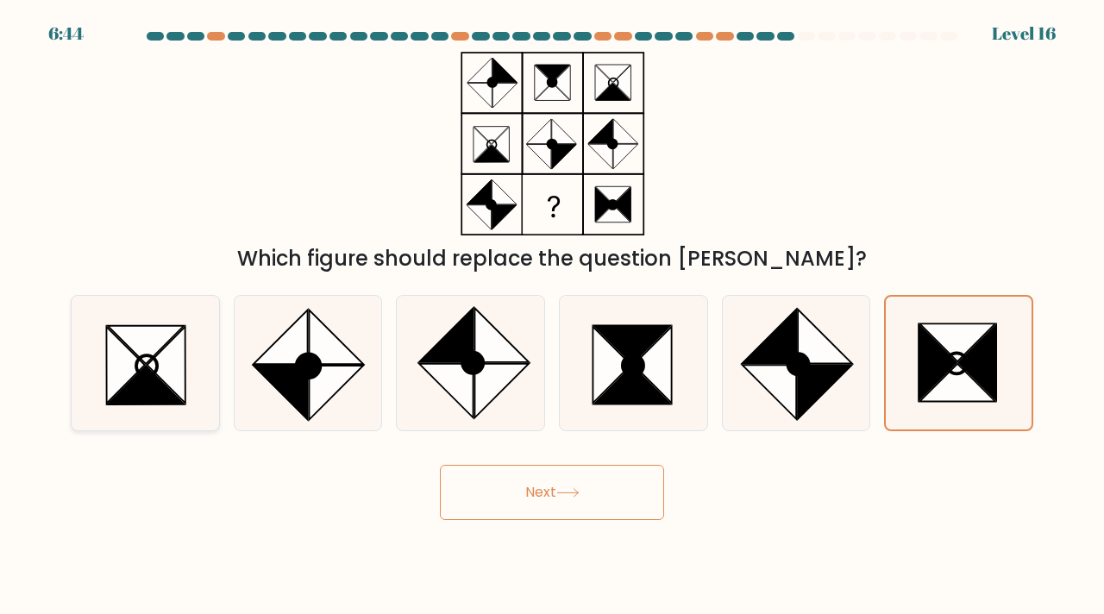
click at [203, 372] on icon at bounding box center [145, 363] width 135 height 135
click at [552, 316] on input "a." at bounding box center [552, 311] width 1 height 9
radio input "true"
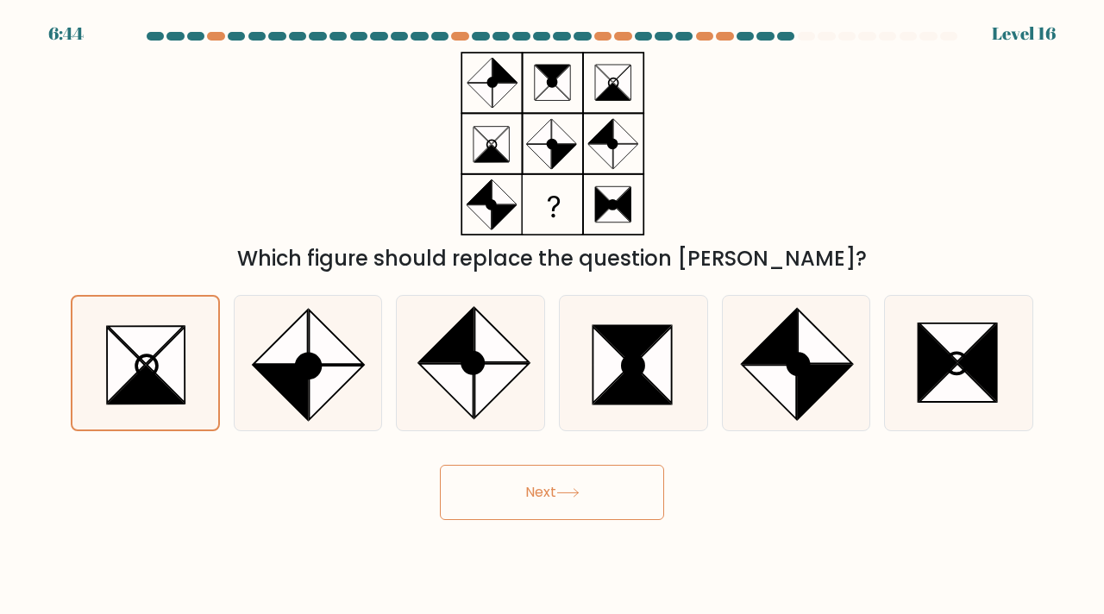
click at [476, 485] on button "Next" at bounding box center [552, 492] width 224 height 55
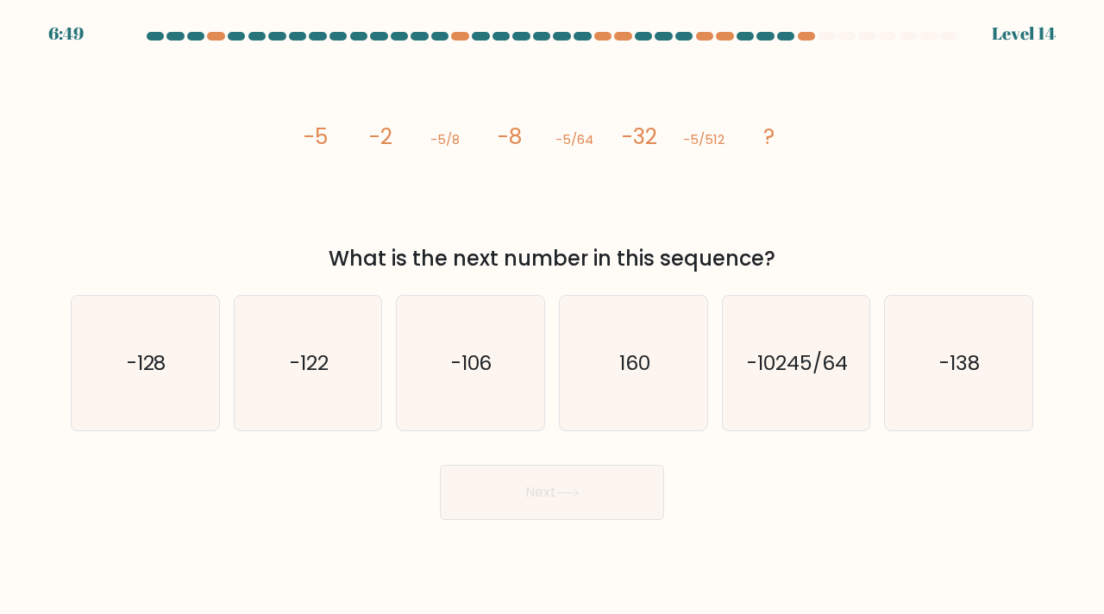
click at [405, 537] on body "6:49 Level 14" at bounding box center [552, 307] width 1104 height 614
click at [198, 361] on icon "-128" at bounding box center [145, 363] width 135 height 135
click at [552, 316] on input "a. -128" at bounding box center [552, 311] width 1 height 9
radio input "true"
click at [510, 508] on button "Next" at bounding box center [552, 492] width 224 height 55
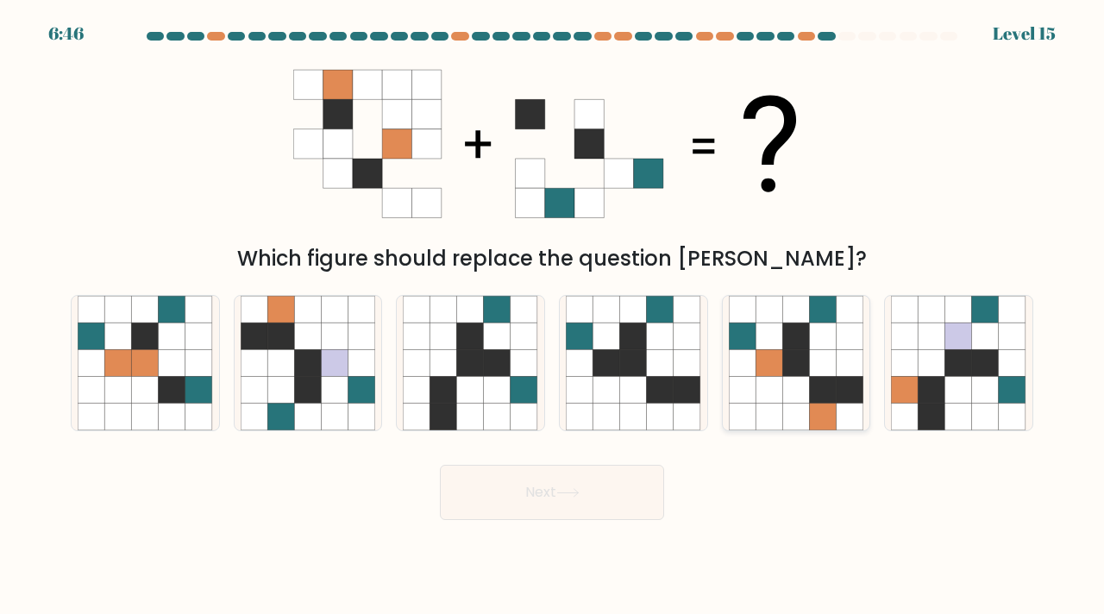
click at [801, 372] on icon at bounding box center [795, 362] width 27 height 27
click at [553, 316] on input "e." at bounding box center [552, 311] width 1 height 9
radio input "true"
click at [569, 493] on icon at bounding box center [567, 493] width 21 height 8
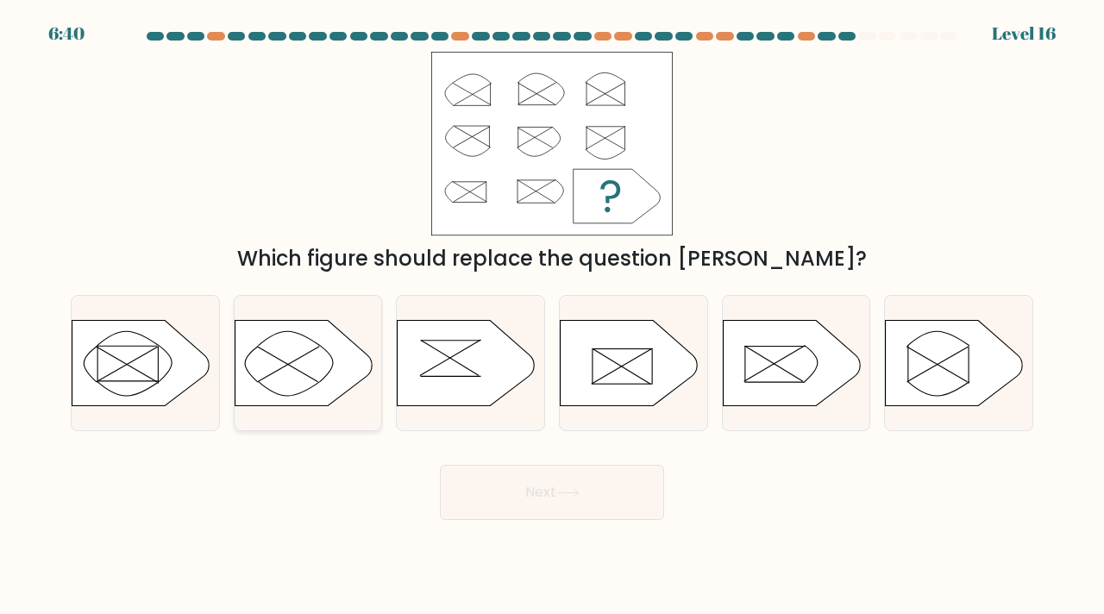
click at [305, 382] on icon at bounding box center [303, 363] width 138 height 86
click at [552, 316] on input "b." at bounding box center [552, 311] width 1 height 9
radio input "true"
click at [555, 484] on button "Next" at bounding box center [552, 492] width 224 height 55
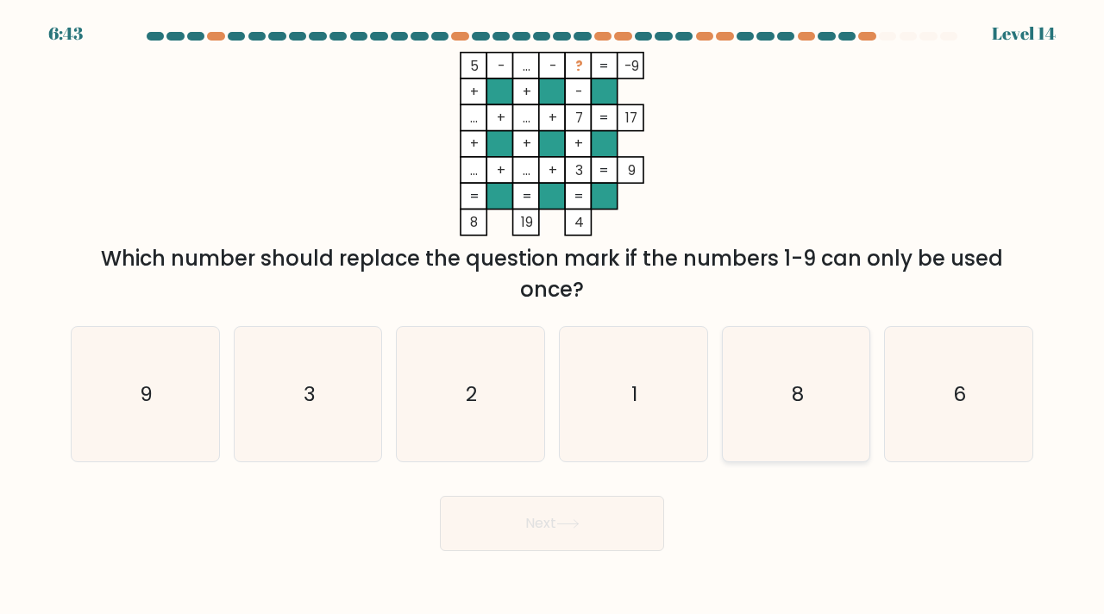
click at [805, 413] on icon "8" at bounding box center [795, 394] width 135 height 135
click at [553, 316] on input "e. 8" at bounding box center [552, 311] width 1 height 9
radio input "true"
click at [605, 515] on button "Next" at bounding box center [552, 523] width 224 height 55
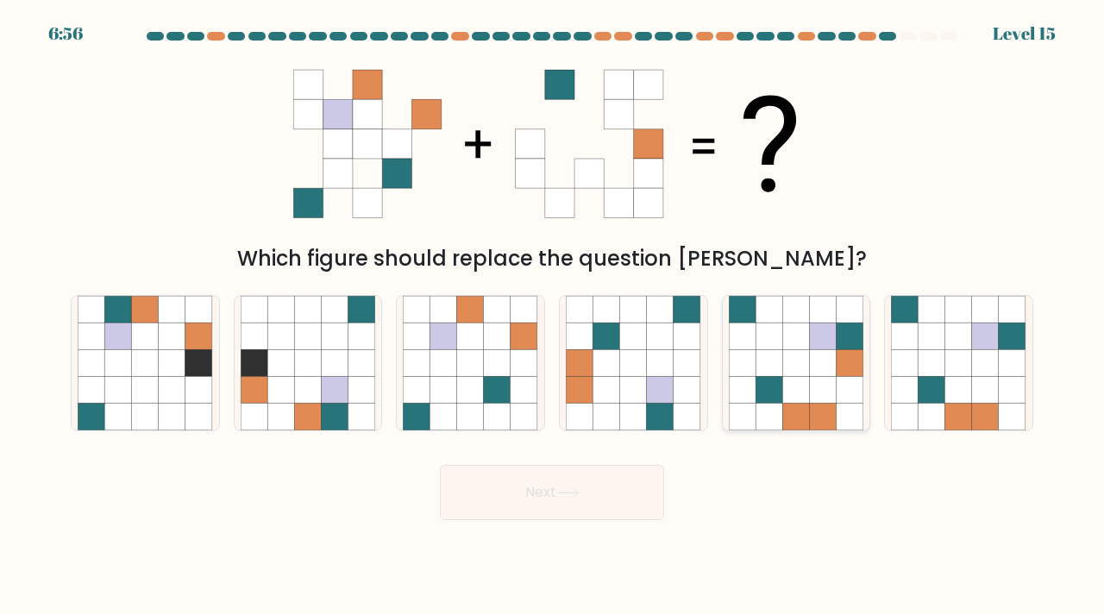
click at [839, 401] on icon at bounding box center [849, 390] width 27 height 27
click at [553, 316] on input "e." at bounding box center [552, 311] width 1 height 9
radio input "true"
click at [538, 472] on button "Next" at bounding box center [552, 492] width 224 height 55
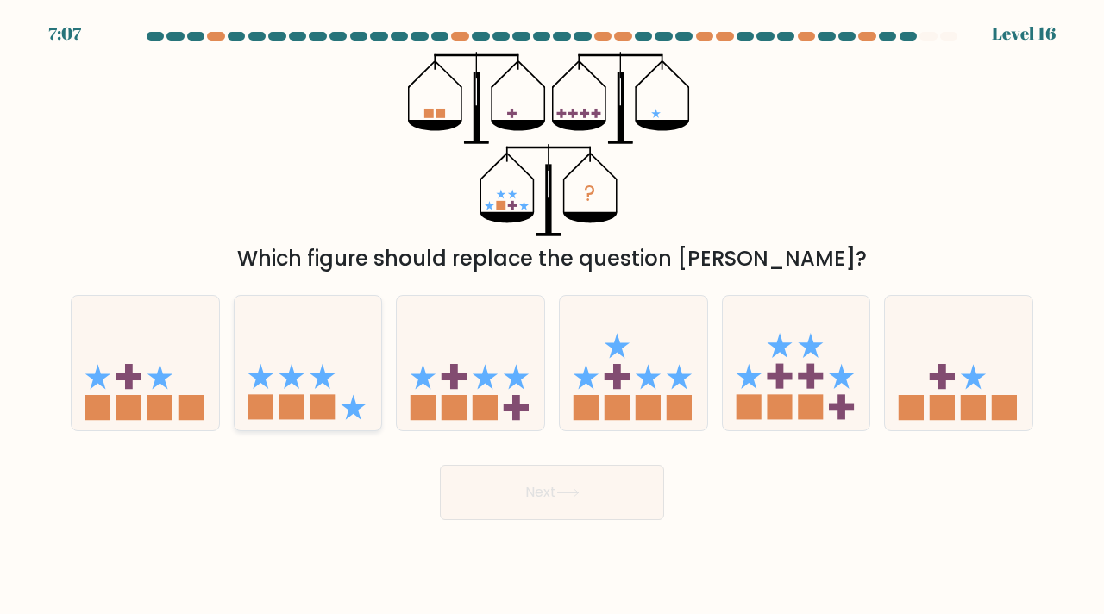
click at [254, 417] on rect at bounding box center [259, 407] width 25 height 25
click at [552, 316] on input "b." at bounding box center [552, 311] width 1 height 9
radio input "true"
click at [514, 471] on button "Next" at bounding box center [552, 492] width 224 height 55
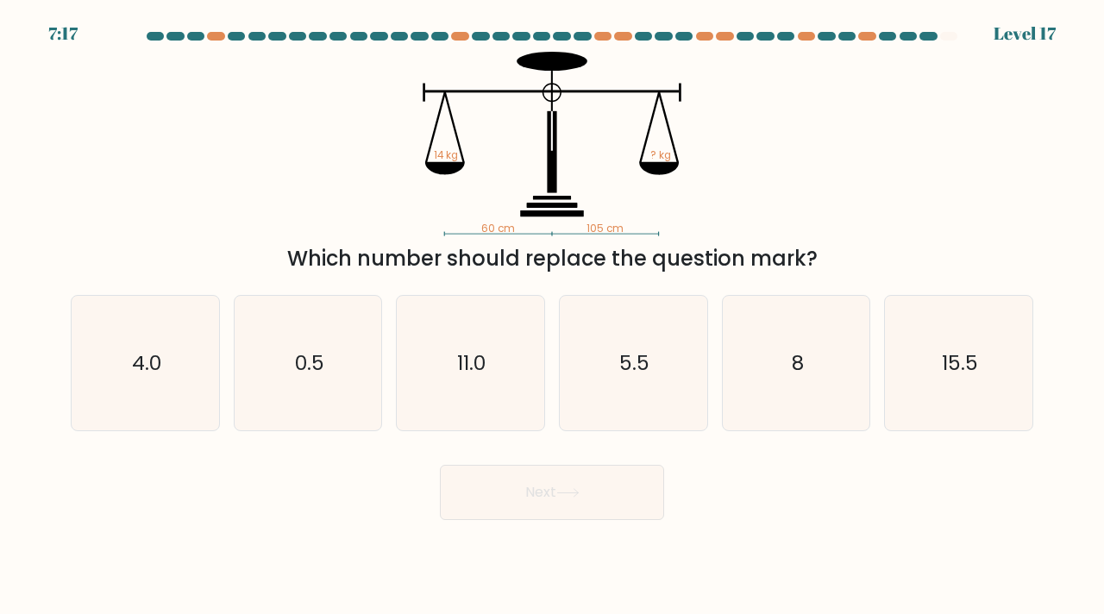
click at [656, 544] on body "7:17 Level 17" at bounding box center [552, 307] width 1104 height 614
click at [611, 373] on icon "5.5" at bounding box center [633, 363] width 135 height 135
click at [553, 316] on input "d. 5.5" at bounding box center [552, 311] width 1 height 9
radio input "true"
click at [588, 478] on button "Next" at bounding box center [552, 492] width 224 height 55
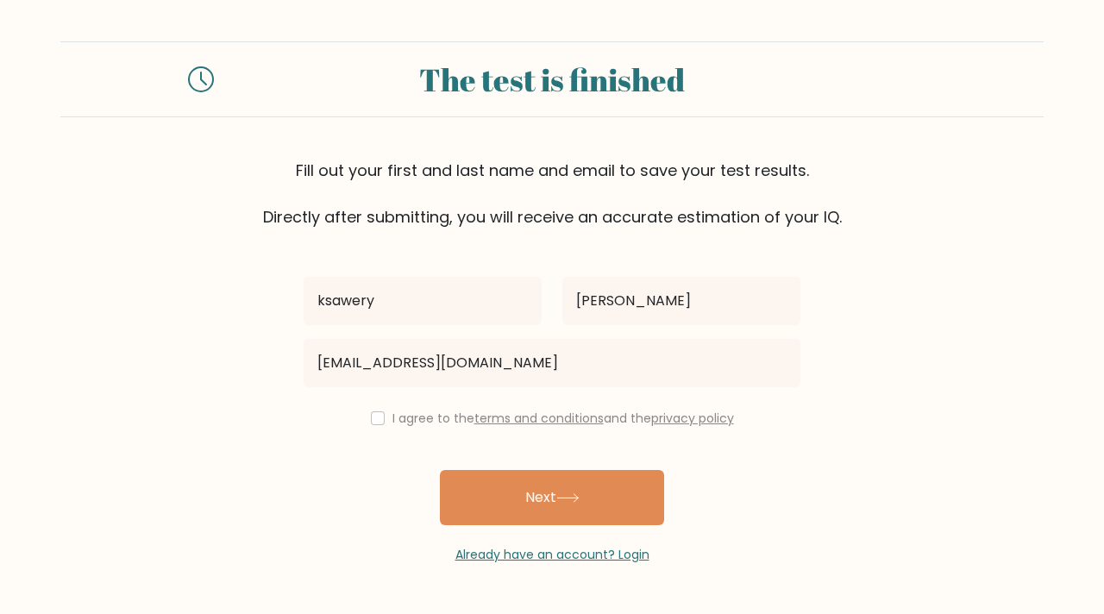
click at [374, 417] on input "checkbox" at bounding box center [378, 418] width 14 height 14
checkbox input "true"
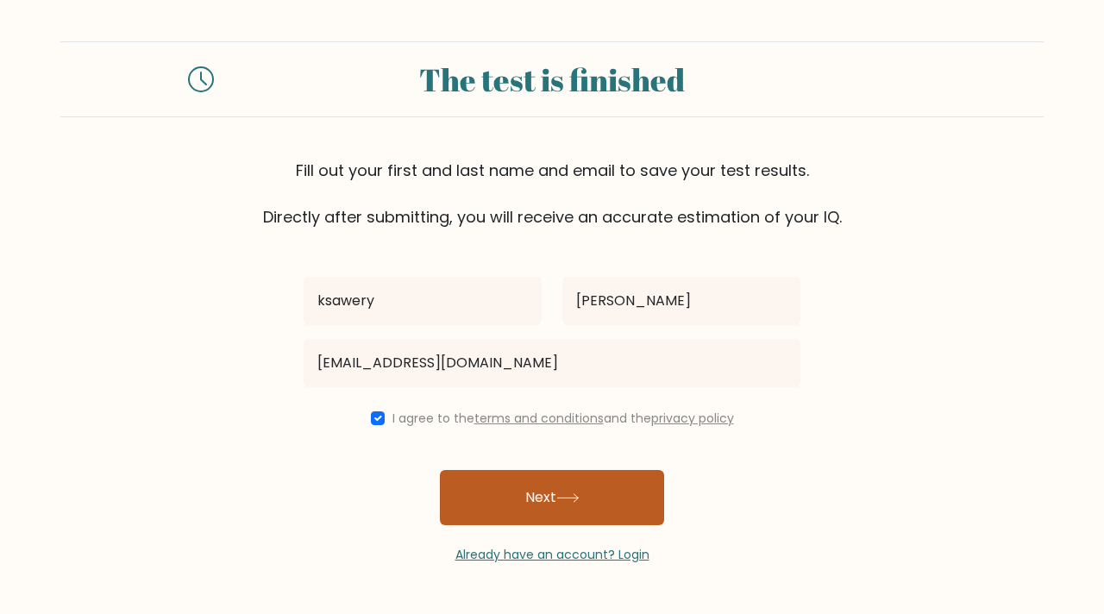
click at [531, 478] on button "Next" at bounding box center [552, 497] width 224 height 55
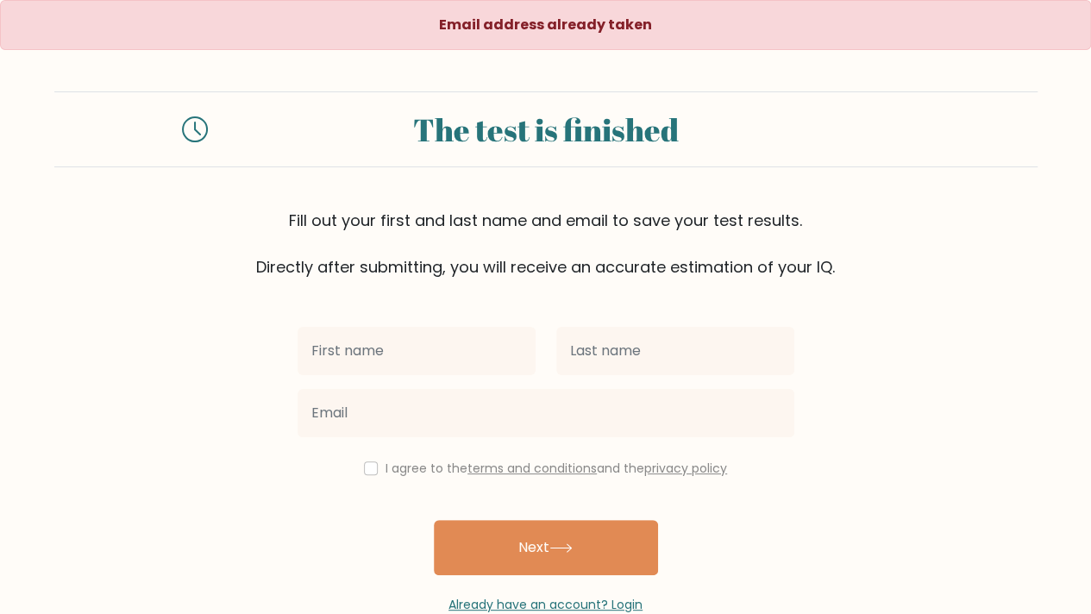
scroll to position [40, 0]
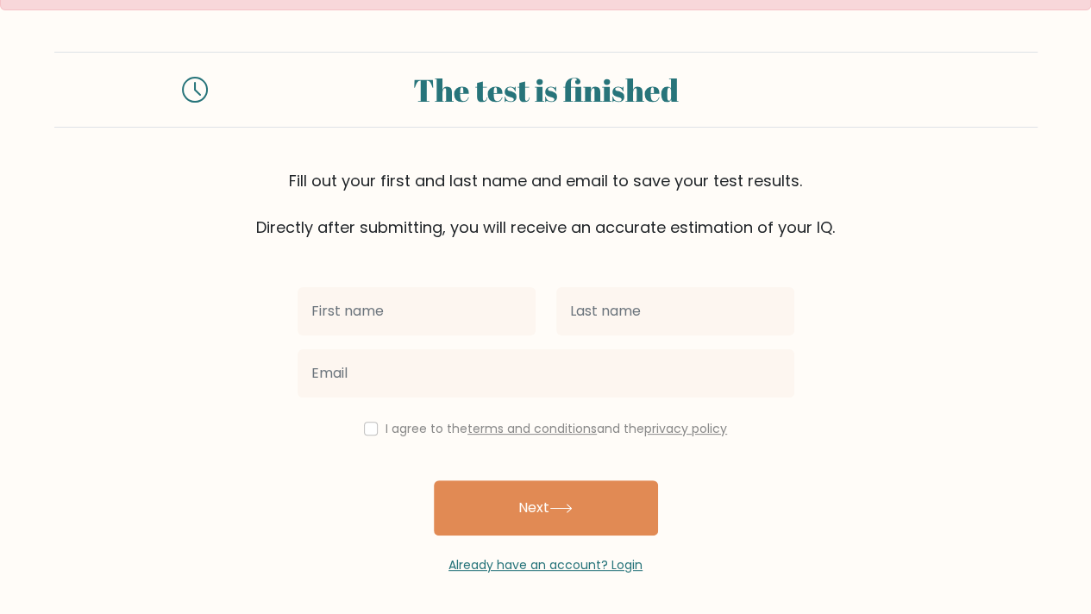
click at [457, 322] on input "text" at bounding box center [416, 311] width 238 height 48
type input "ksawery"
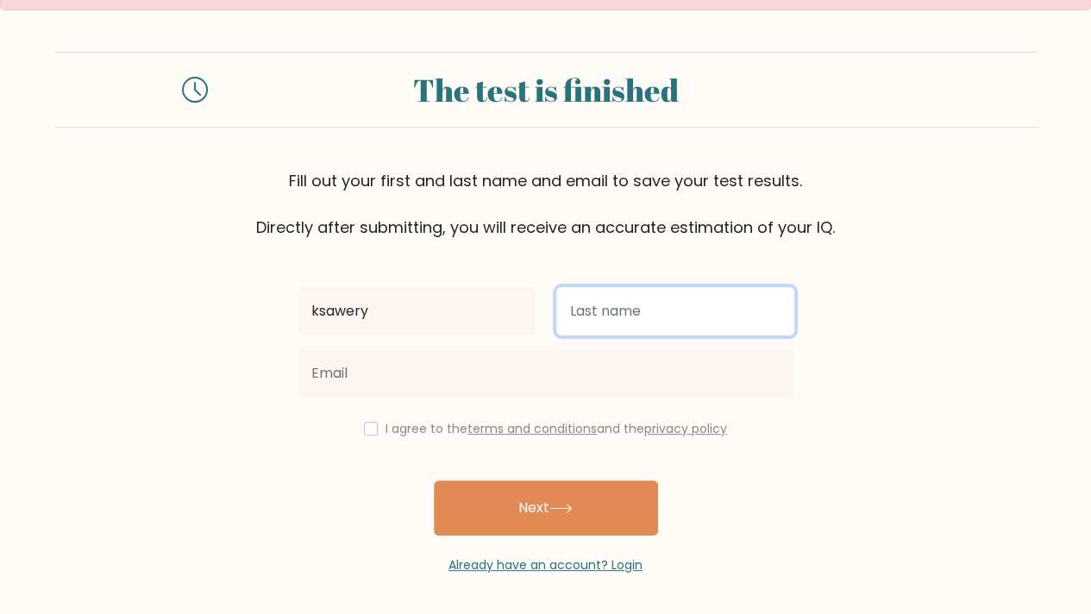
click at [591, 330] on input "text" at bounding box center [675, 311] width 238 height 48
type input "[PERSON_NAME]"
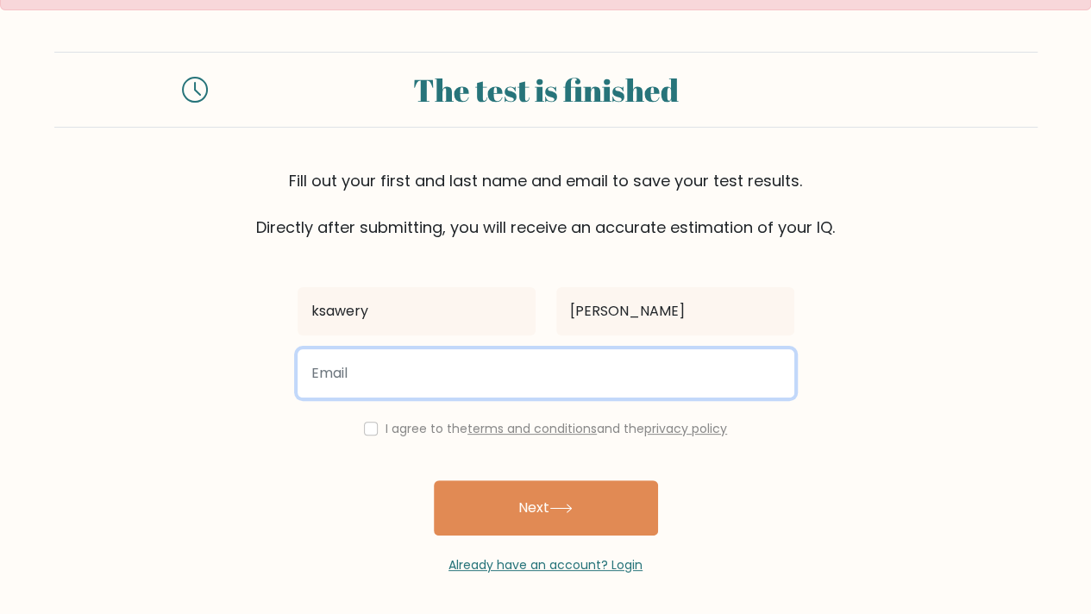
click at [640, 374] on input "email" at bounding box center [545, 373] width 497 height 48
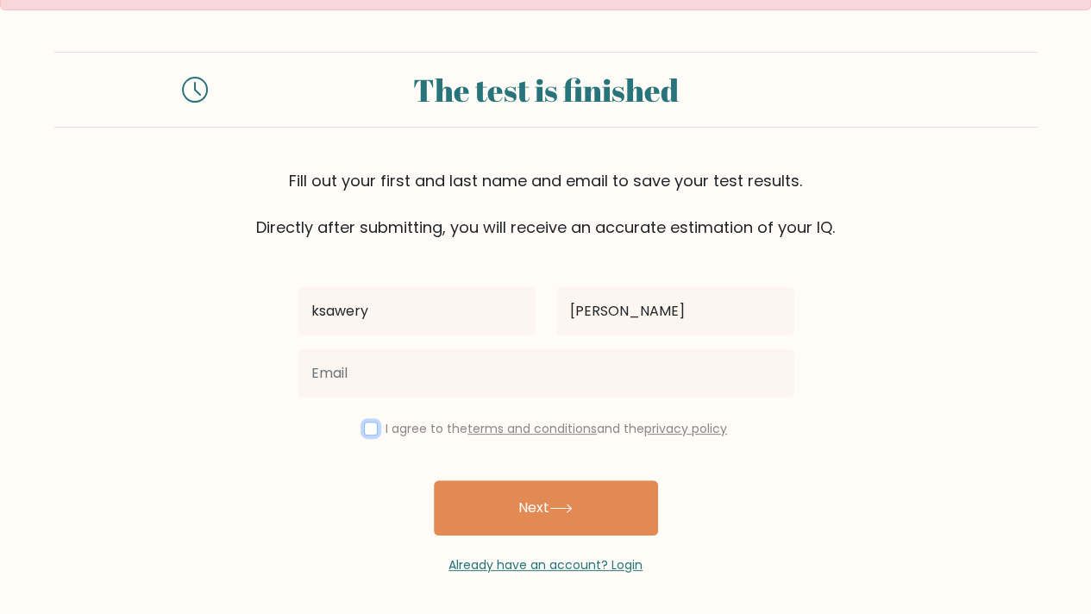
click at [367, 425] on input "checkbox" at bounding box center [371, 429] width 14 height 14
checkbox input "true"
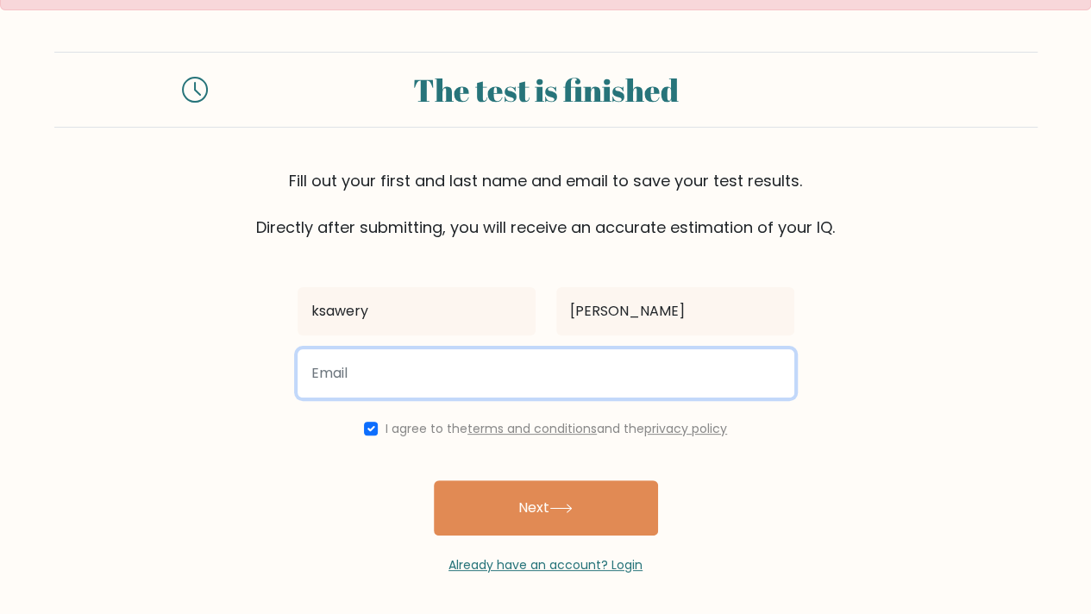
click at [516, 384] on input "email" at bounding box center [545, 373] width 497 height 48
paste input "figadofa@denipl.net"
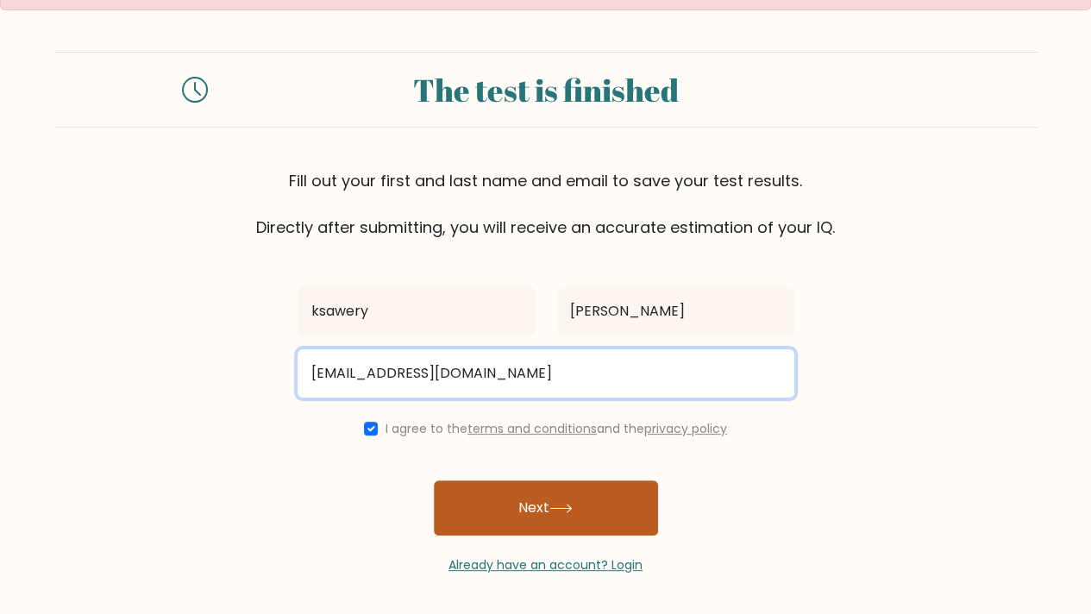
type input "figadofa@denipl.net"
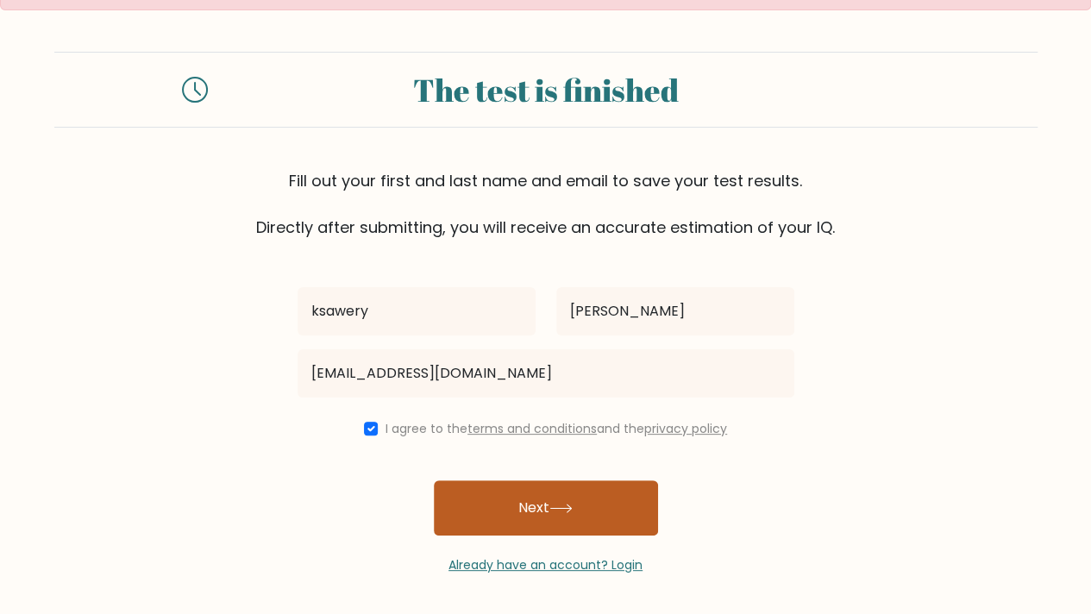
click at [502, 522] on button "Next" at bounding box center [546, 507] width 224 height 55
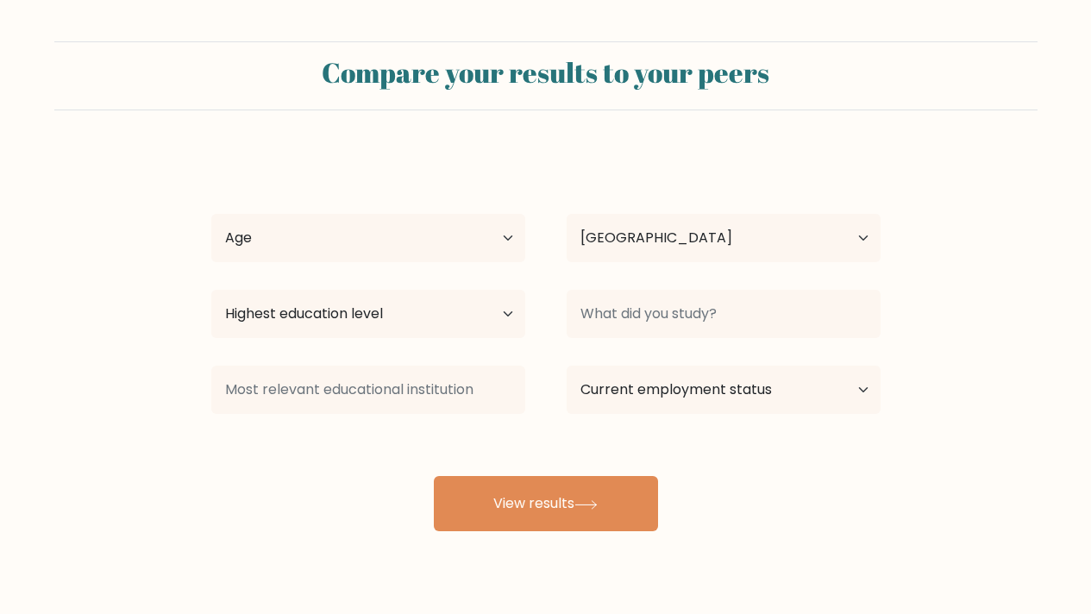
select select "AE"
click at [420, 231] on select "Age Under [DEMOGRAPHIC_DATA] [DEMOGRAPHIC_DATA] [DEMOGRAPHIC_DATA] [DEMOGRAPHIC…" at bounding box center [368, 238] width 314 height 48
select select "min_18"
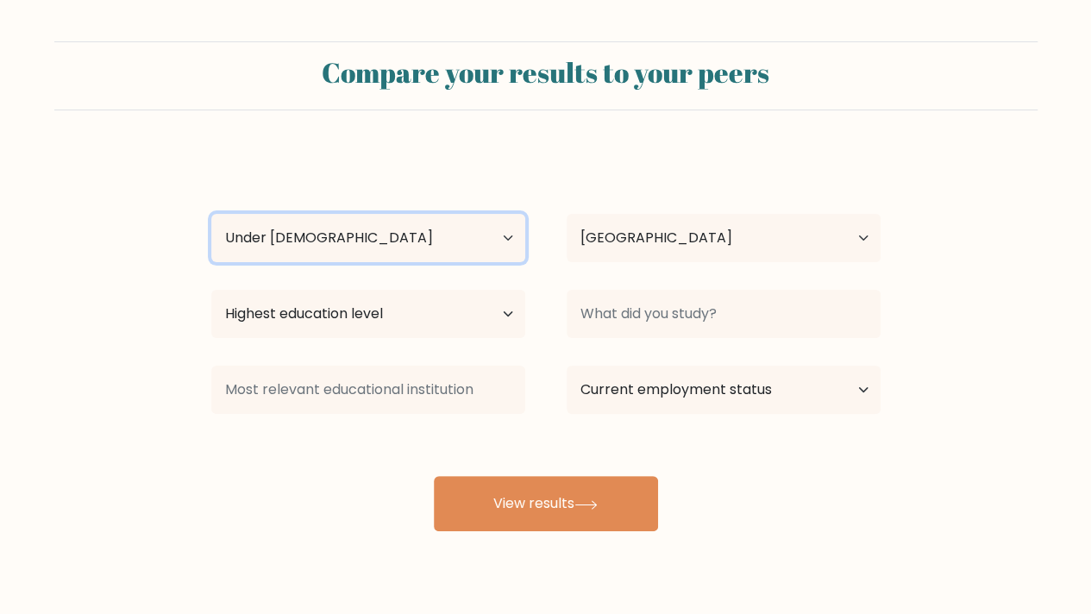
click at [211, 214] on select "Age Under [DEMOGRAPHIC_DATA] [DEMOGRAPHIC_DATA] [DEMOGRAPHIC_DATA] [DEMOGRAPHIC…" at bounding box center [368, 238] width 314 height 48
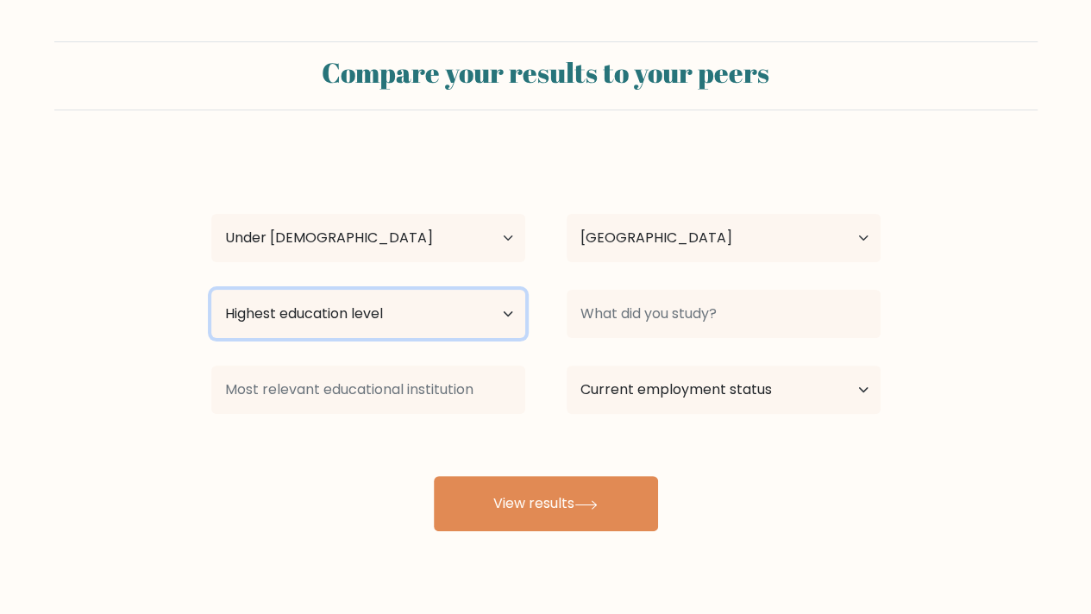
click at [364, 292] on select "Highest education level No schooling Primary Lower Secondary Upper Secondary Oc…" at bounding box center [368, 314] width 314 height 48
select select "upper_secondary"
click at [211, 290] on select "Highest education level No schooling Primary Lower Secondary Upper Secondary Oc…" at bounding box center [368, 314] width 314 height 48
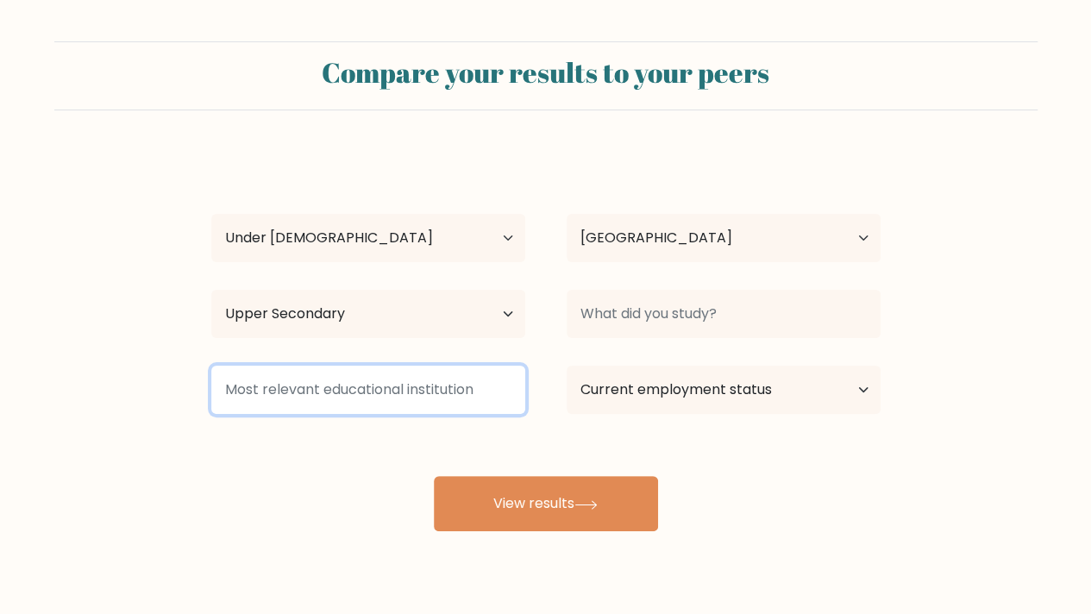
click at [362, 387] on input at bounding box center [368, 390] width 314 height 48
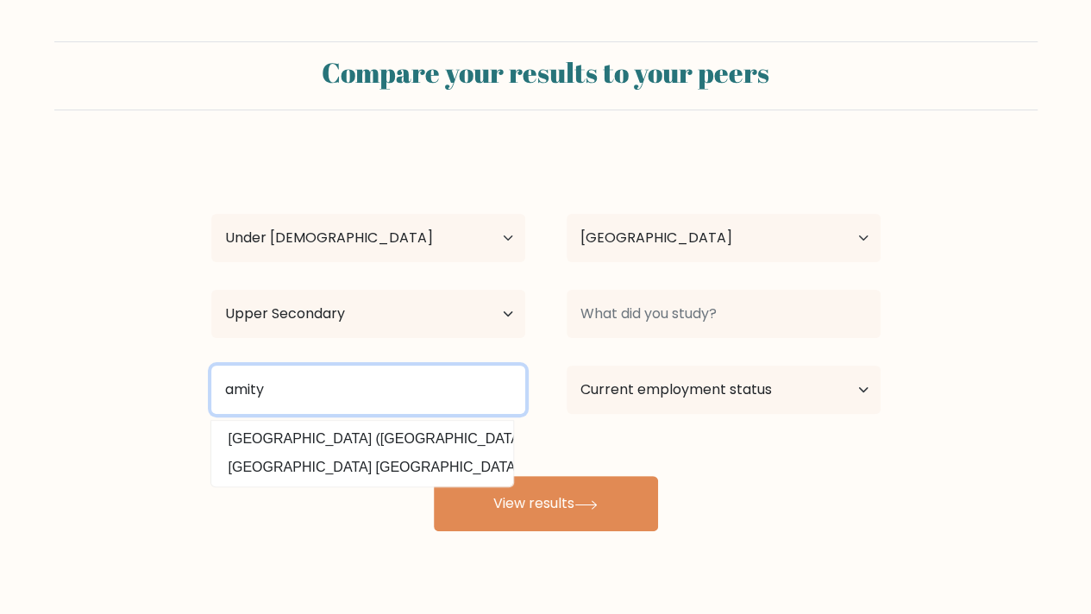
type input "amity"
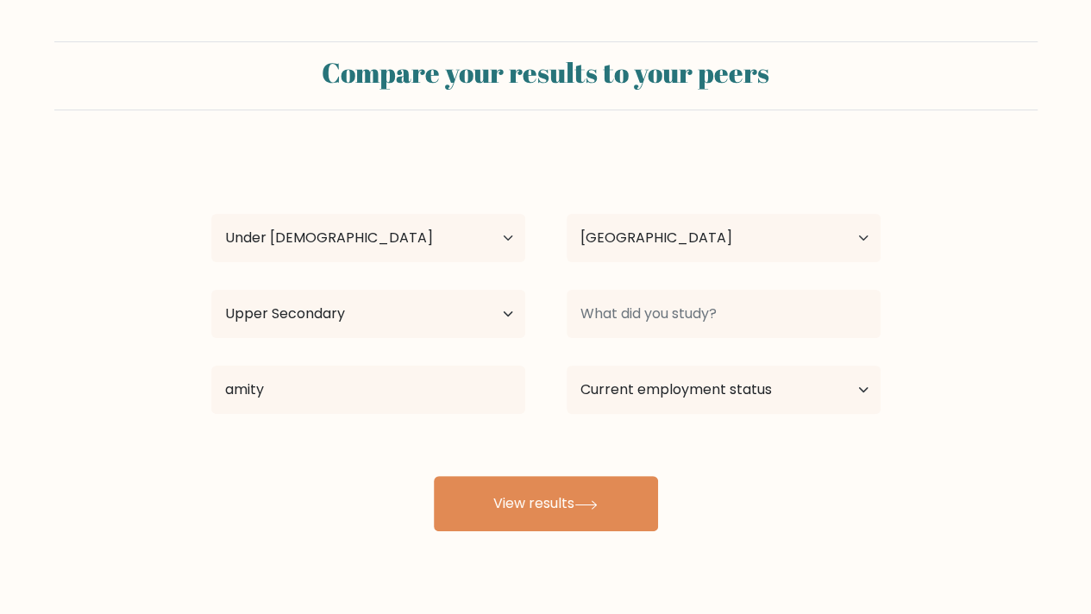
click at [98, 416] on form "Compare your results to your peers [PERSON_NAME] Age Under [DEMOGRAPHIC_DATA] […" at bounding box center [545, 286] width 1091 height 490
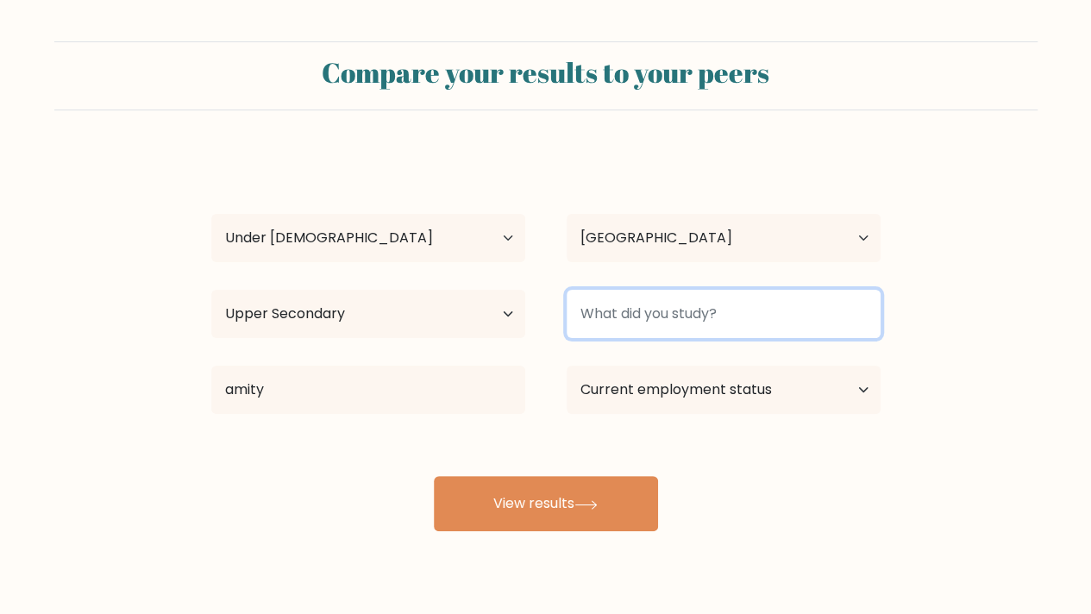
click at [680, 328] on input at bounding box center [723, 314] width 314 height 48
type input "k"
type input "p"
click at [622, 322] on input "flo" at bounding box center [723, 314] width 314 height 48
type input "football"
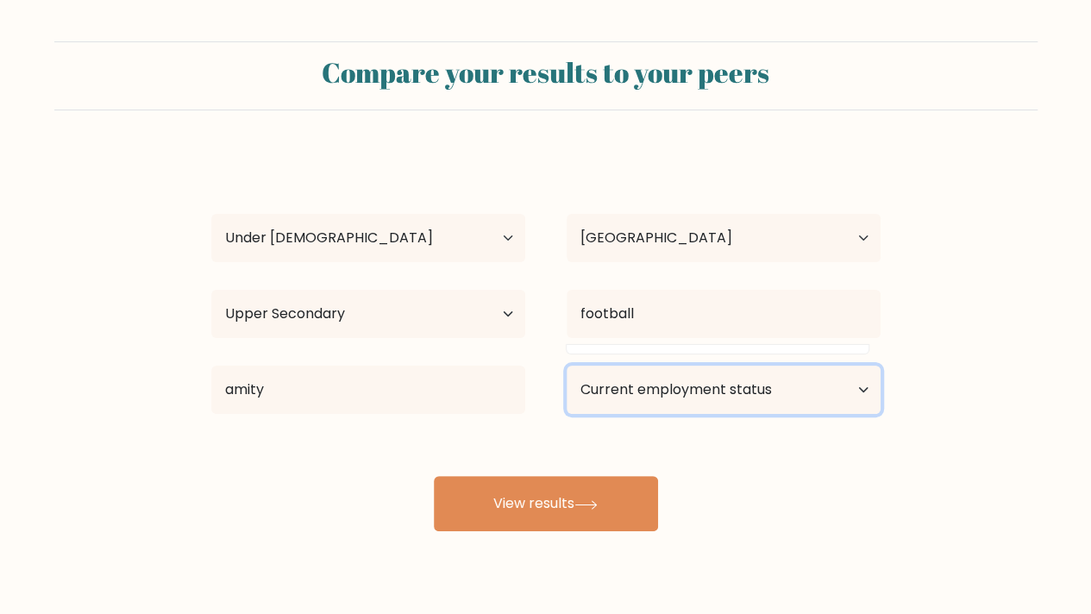
click at [646, 375] on select "Current employment status Employed Student Retired Other / prefer not to answer" at bounding box center [723, 390] width 314 height 48
select select "student"
click at [566, 366] on select "Current employment status Employed Student Retired Other / prefer not to answer" at bounding box center [723, 390] width 314 height 48
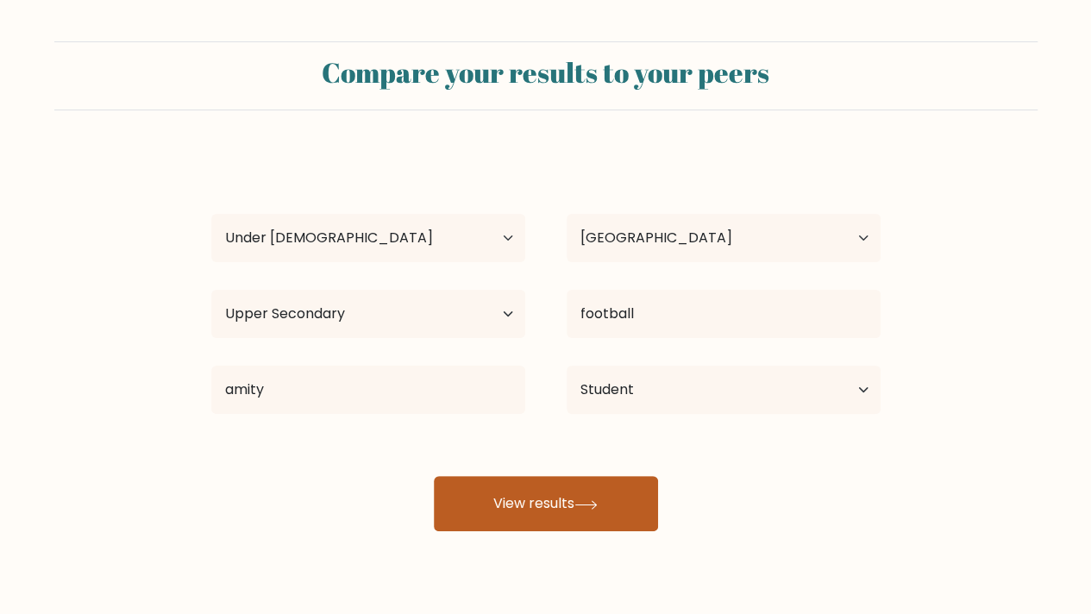
click at [548, 514] on button "View results" at bounding box center [546, 503] width 224 height 55
